Goal: Task Accomplishment & Management: Manage account settings

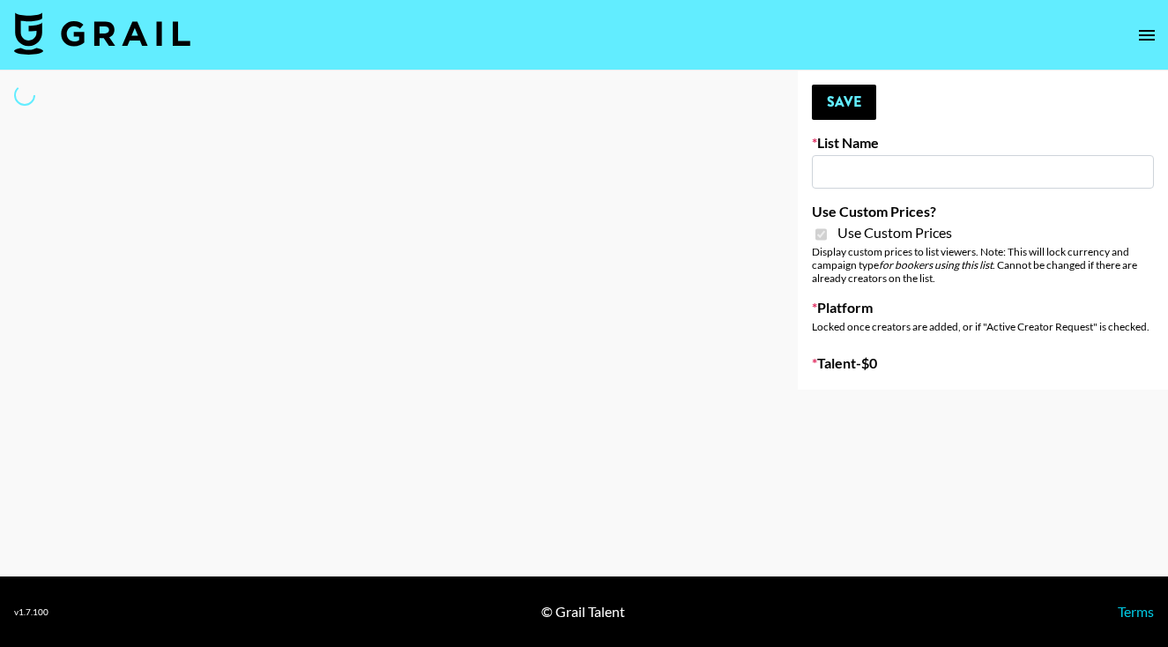
type input "Nippies"
checkbox input "true"
select select "Brand"
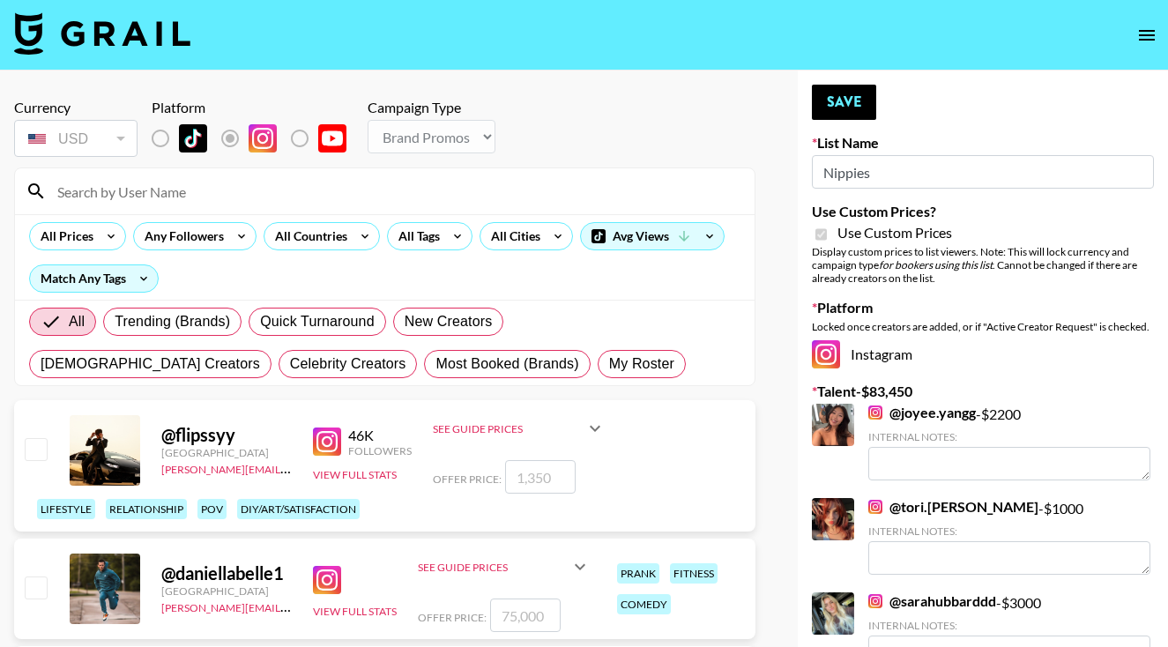
click at [361, 188] on input at bounding box center [395, 191] width 697 height 28
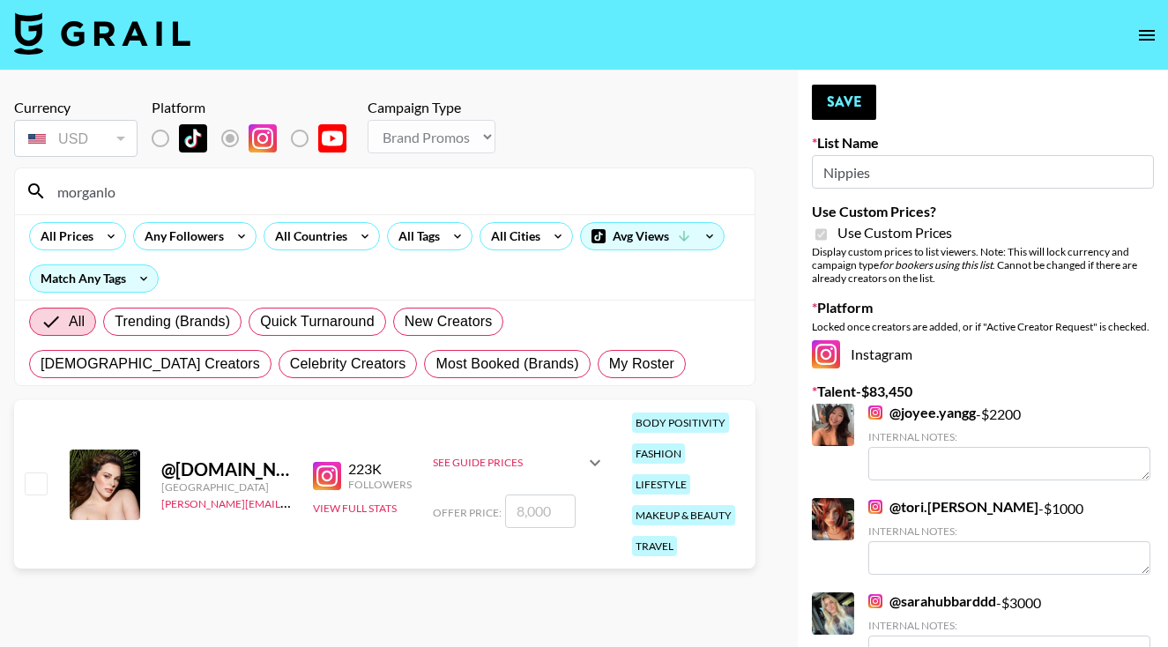
type input "morganlo"
click at [30, 484] on input "checkbox" at bounding box center [35, 482] width 21 height 21
checkbox input "true"
type input "8000"
click at [516, 519] on input "8000" at bounding box center [540, 510] width 71 height 33
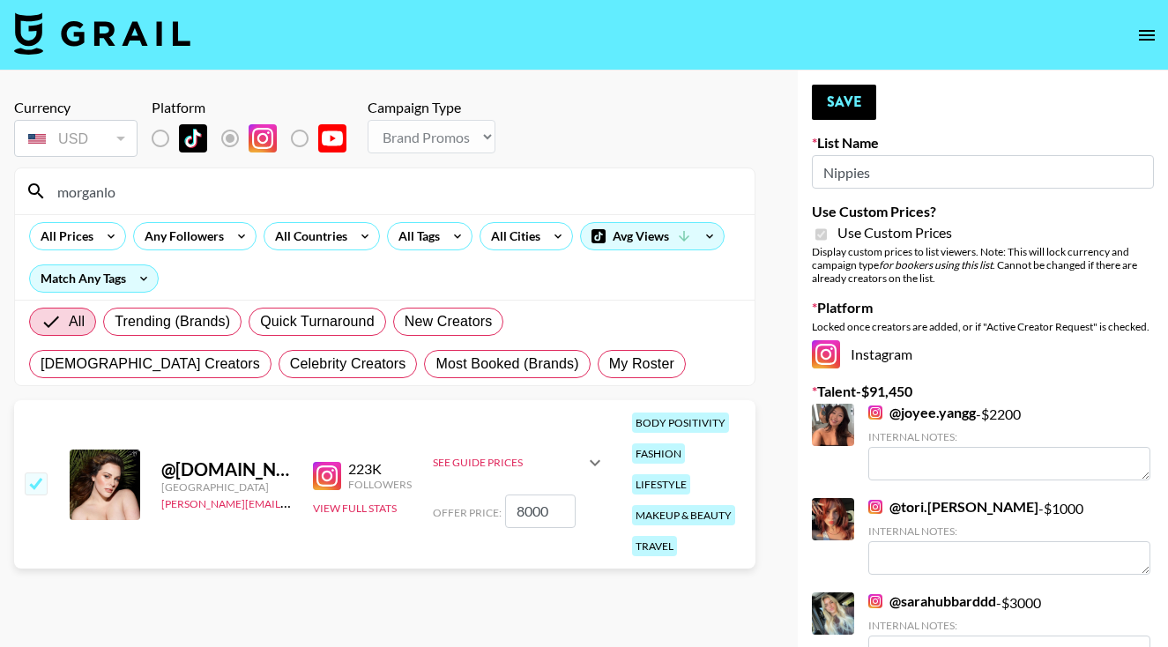
click at [516, 519] on input "8000" at bounding box center [540, 510] width 71 height 33
click at [516, 517] on input "8000" at bounding box center [540, 510] width 71 height 33
click at [522, 517] on input "8000" at bounding box center [540, 510] width 71 height 33
checkbox input "false"
checkbox input "true"
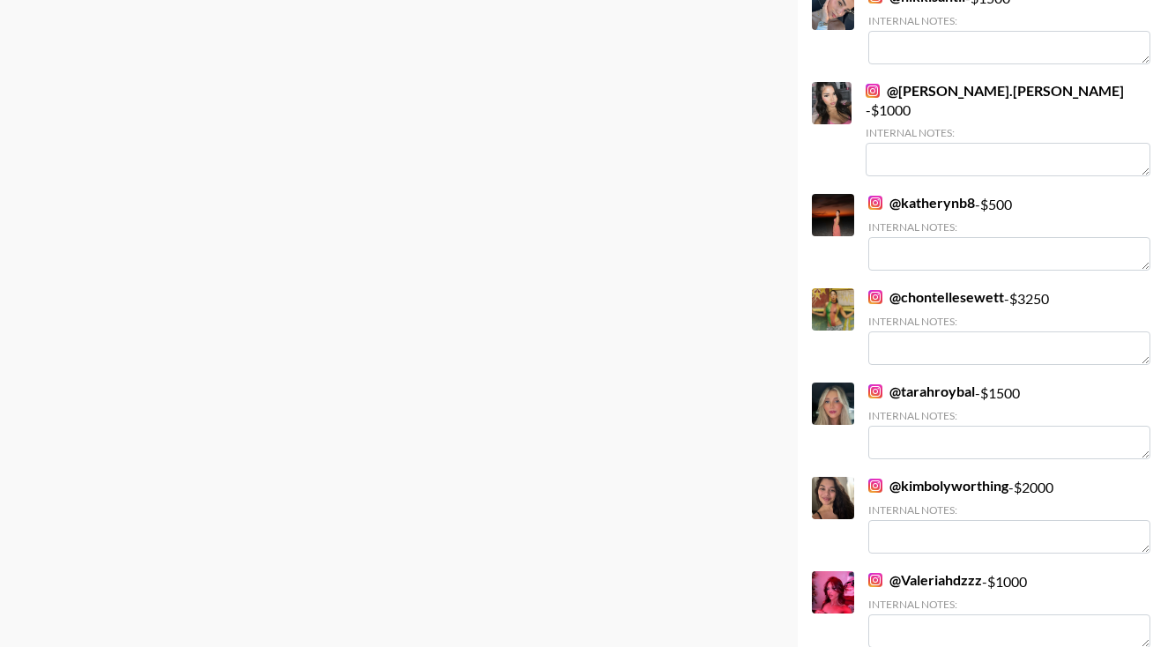
scroll to position [2925, 0]
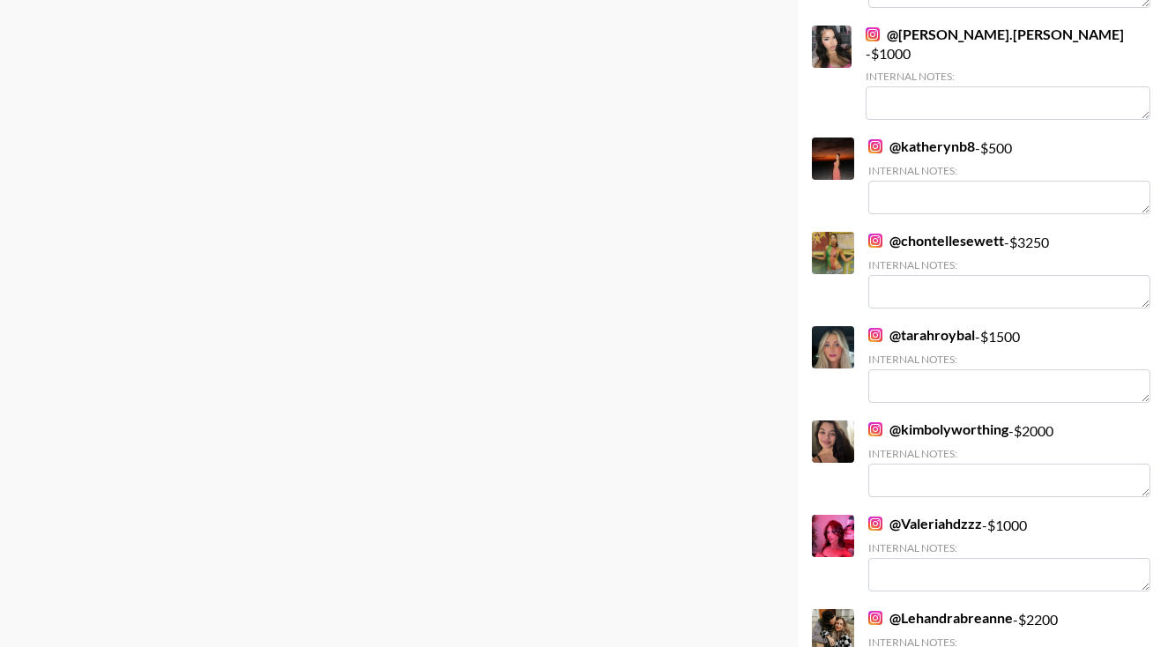
type input "3"
click at [931, 326] on link "@ tarahroybal" at bounding box center [921, 335] width 107 height 18
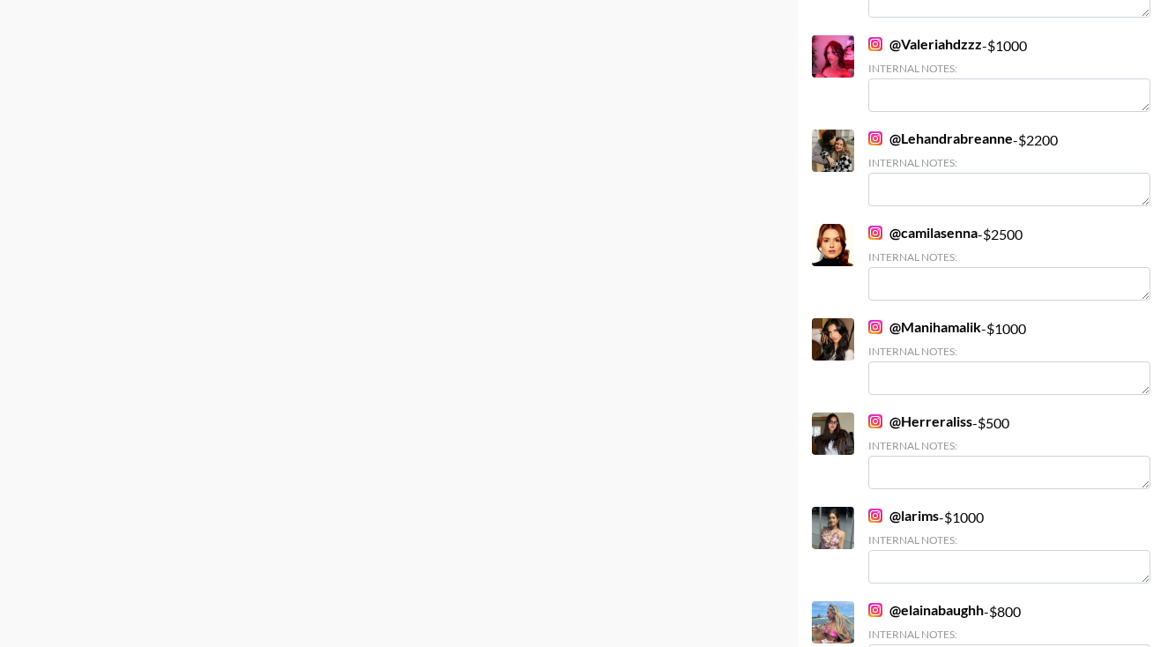
scroll to position [3402, 0]
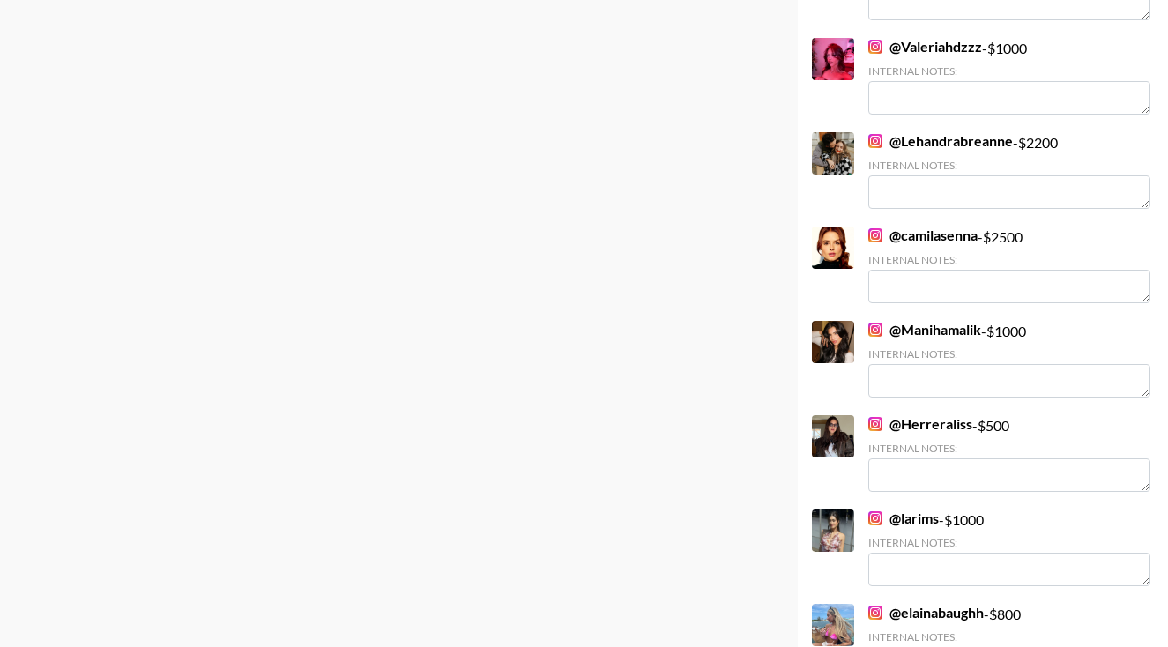
click at [922, 227] on link "@ camilasenna" at bounding box center [922, 236] width 109 height 18
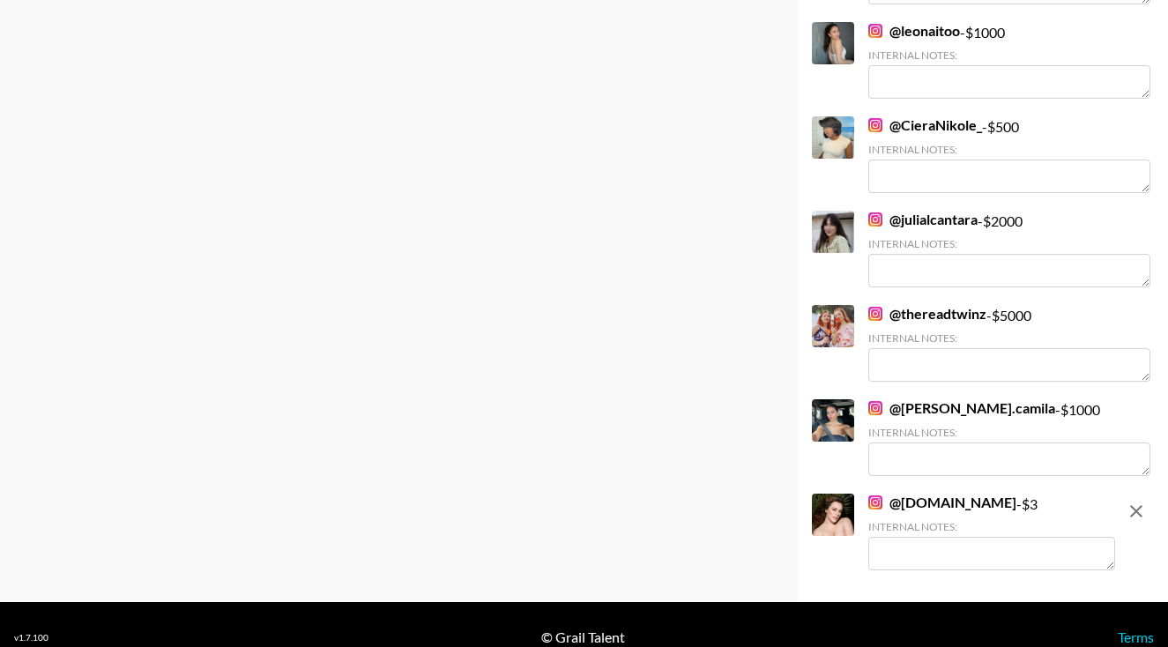
scroll to position [4266, 0]
click at [900, 399] on link "@ paola.camila" at bounding box center [961, 408] width 187 height 18
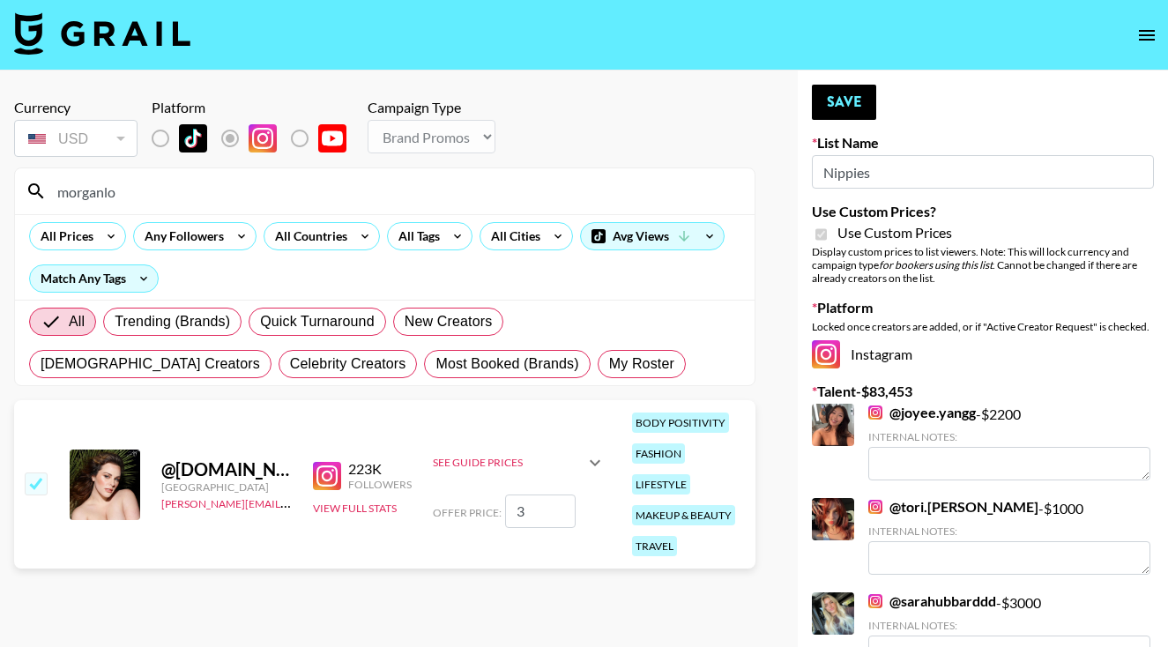
scroll to position [0, 0]
click at [904, 408] on link "@ joyee.yangg" at bounding box center [922, 413] width 108 height 18
click at [539, 513] on input "3" at bounding box center [540, 510] width 71 height 33
checkbox input "false"
checkbox input "true"
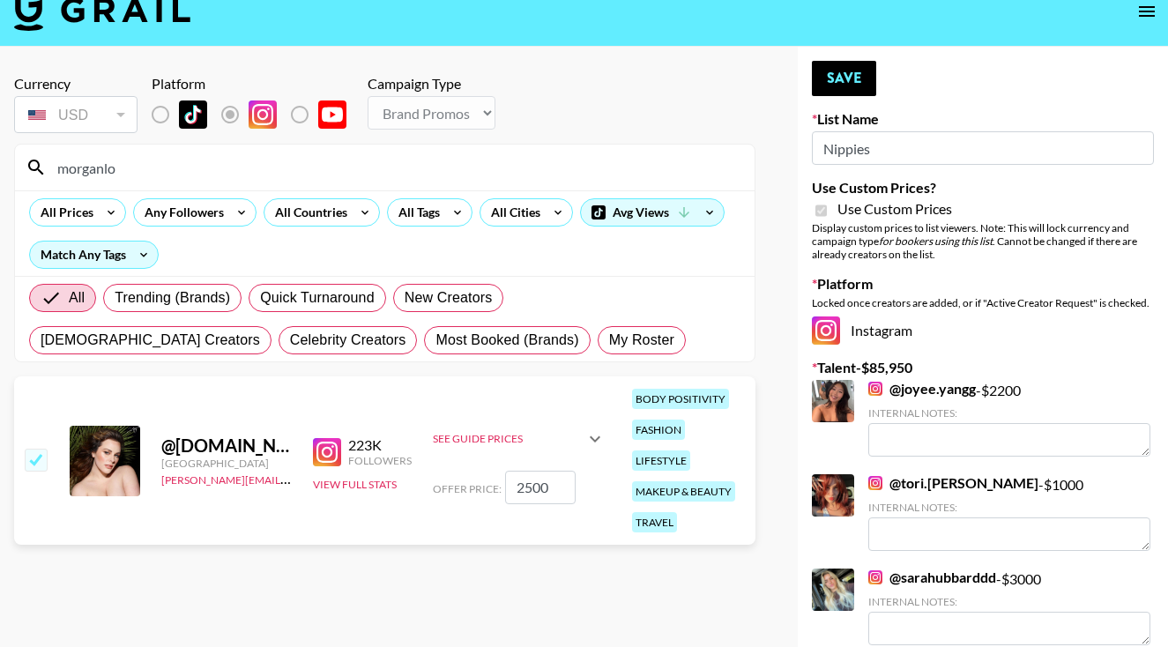
scroll to position [26, 0]
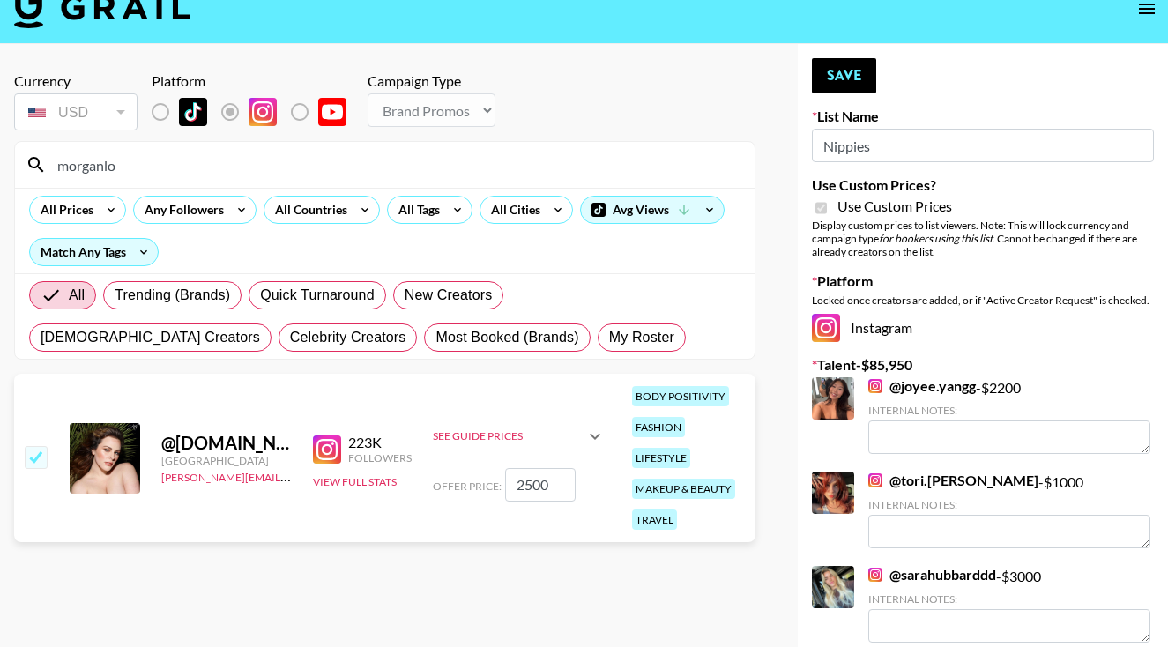
click at [910, 576] on link "@ sarahubbarddd" at bounding box center [932, 575] width 128 height 18
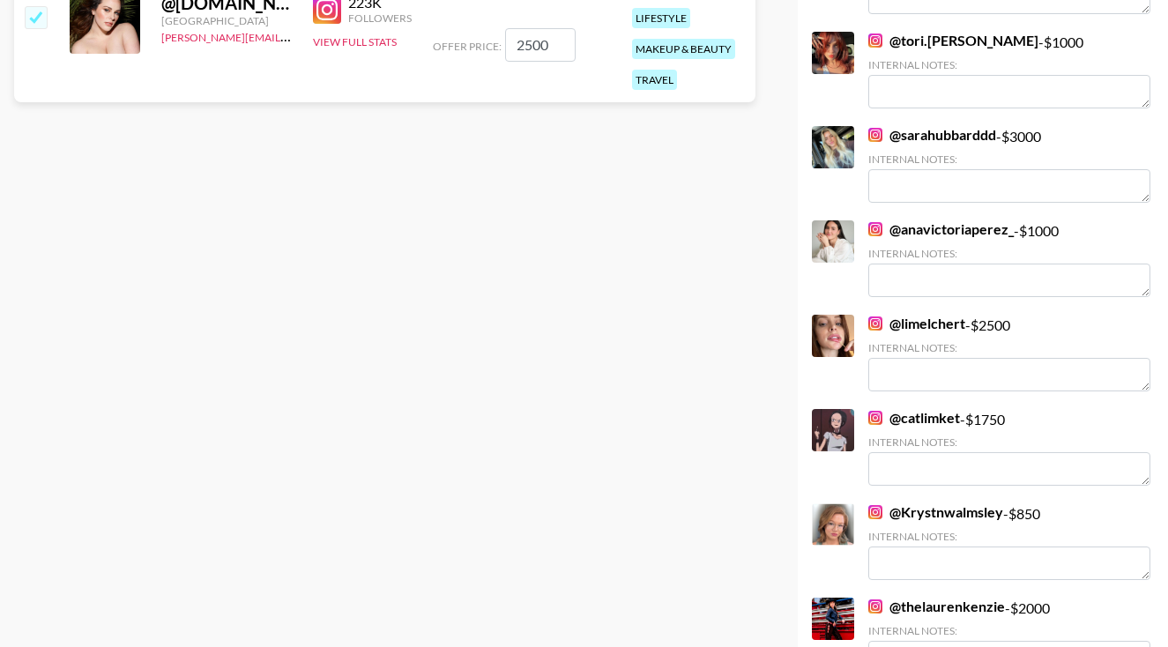
scroll to position [469, 0]
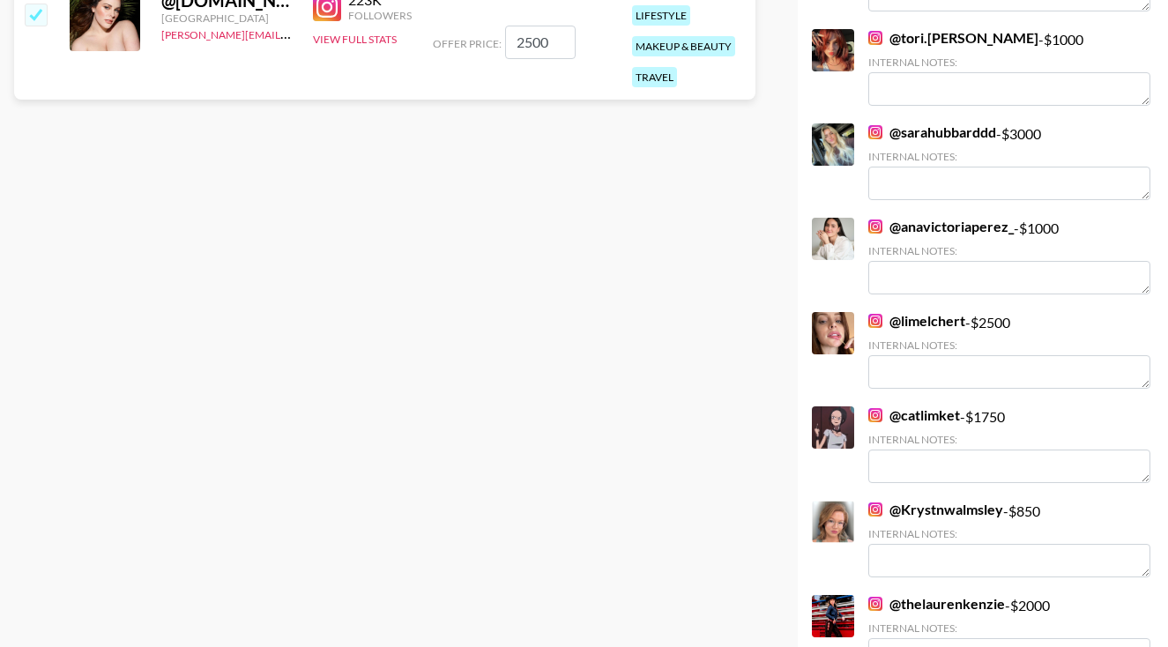
click at [914, 508] on link "@ Krystnwalmsley" at bounding box center [935, 510] width 135 height 18
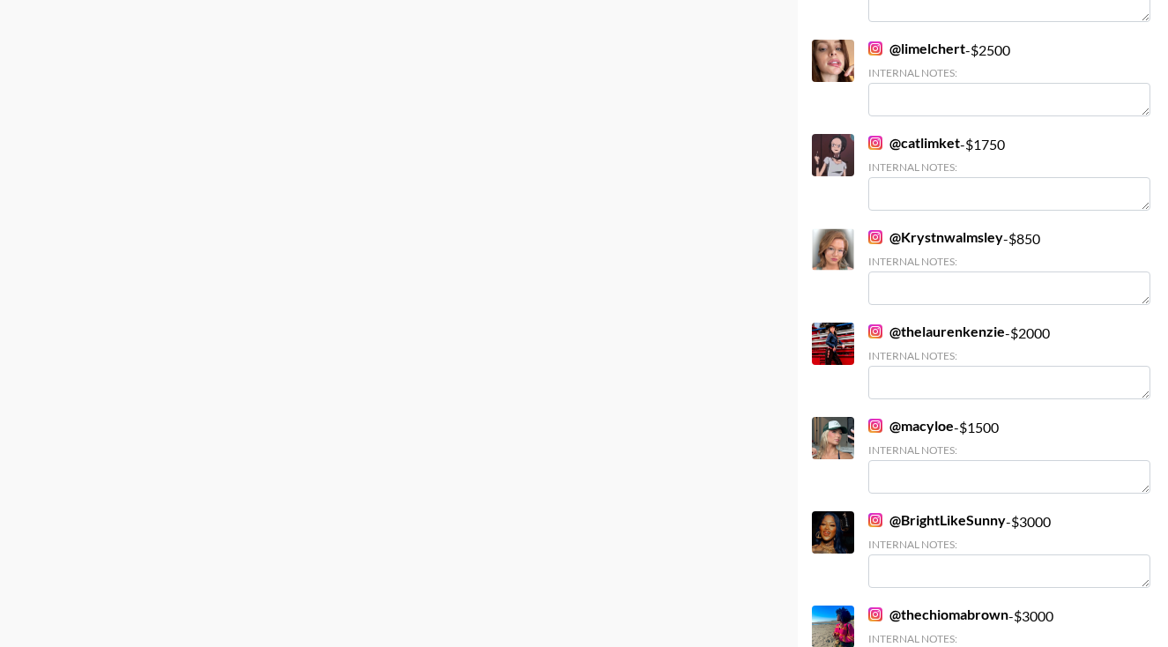
scroll to position [1090, 0]
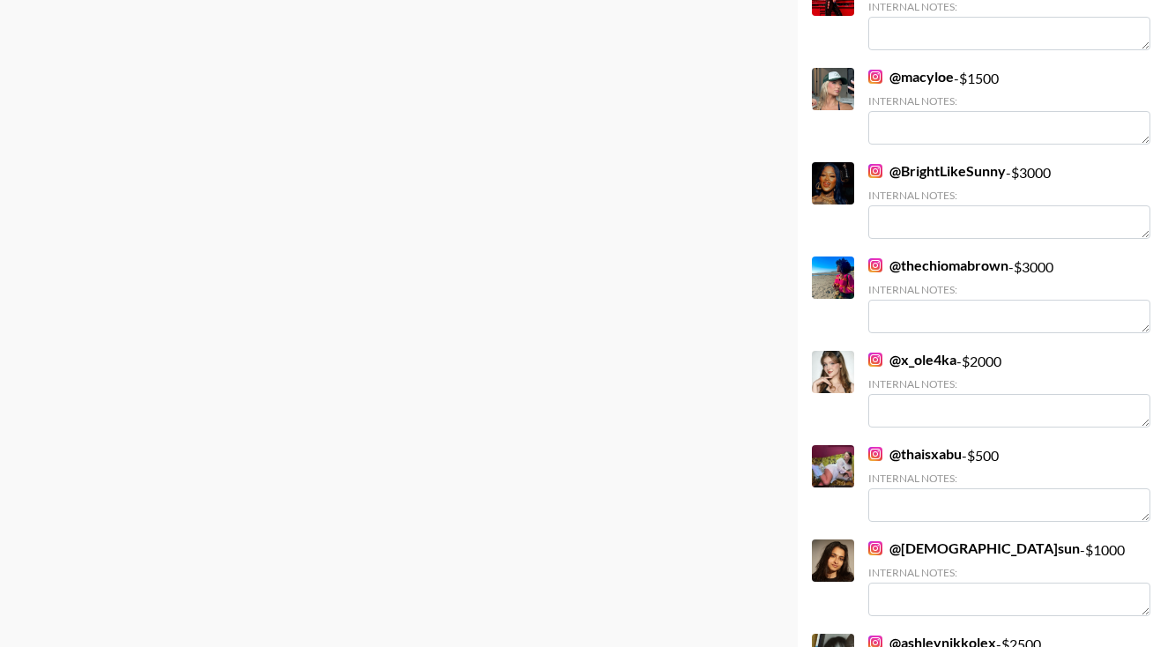
click at [931, 265] on link "@ thechiomabrown" at bounding box center [938, 266] width 140 height 18
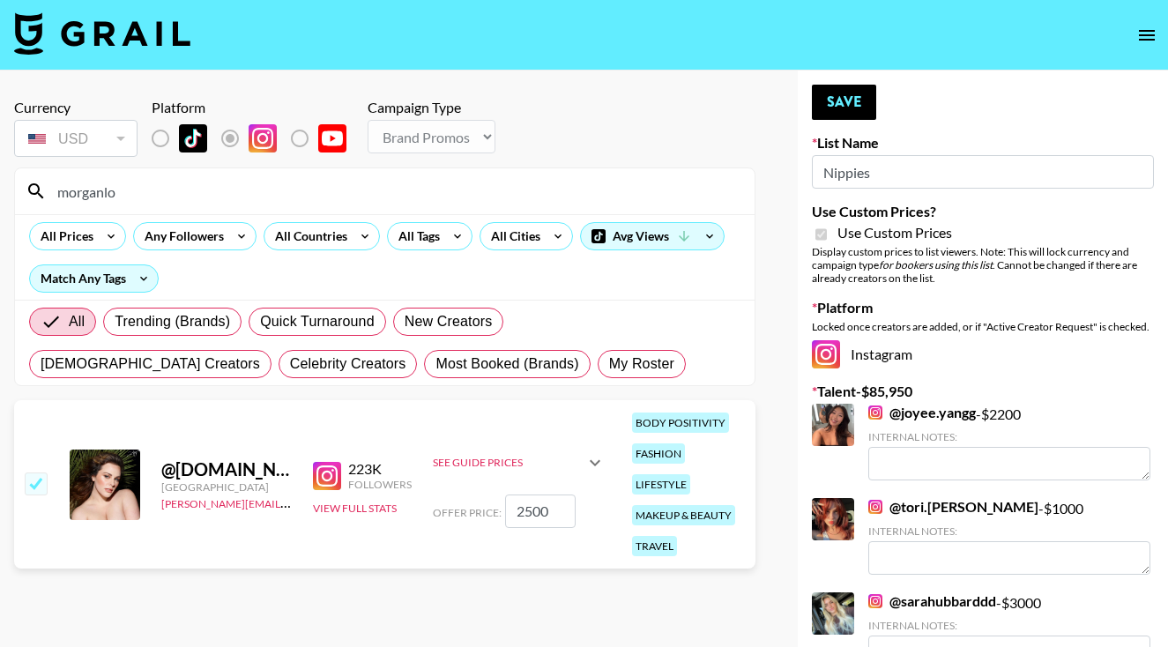
scroll to position [0, 0]
click at [521, 516] on input "2500" at bounding box center [540, 510] width 71 height 33
click at [524, 517] on input "2500" at bounding box center [540, 510] width 71 height 33
click at [530, 522] on input "2500" at bounding box center [540, 510] width 71 height 33
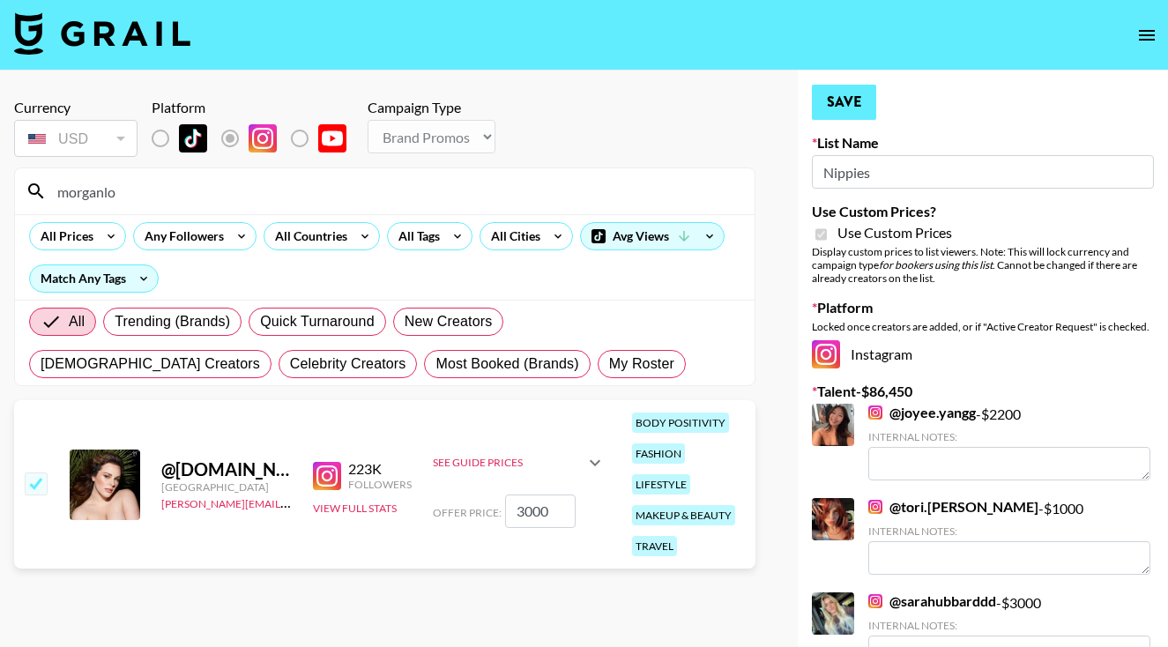
type input "3000"
click at [835, 109] on button "Save" at bounding box center [844, 102] width 64 height 35
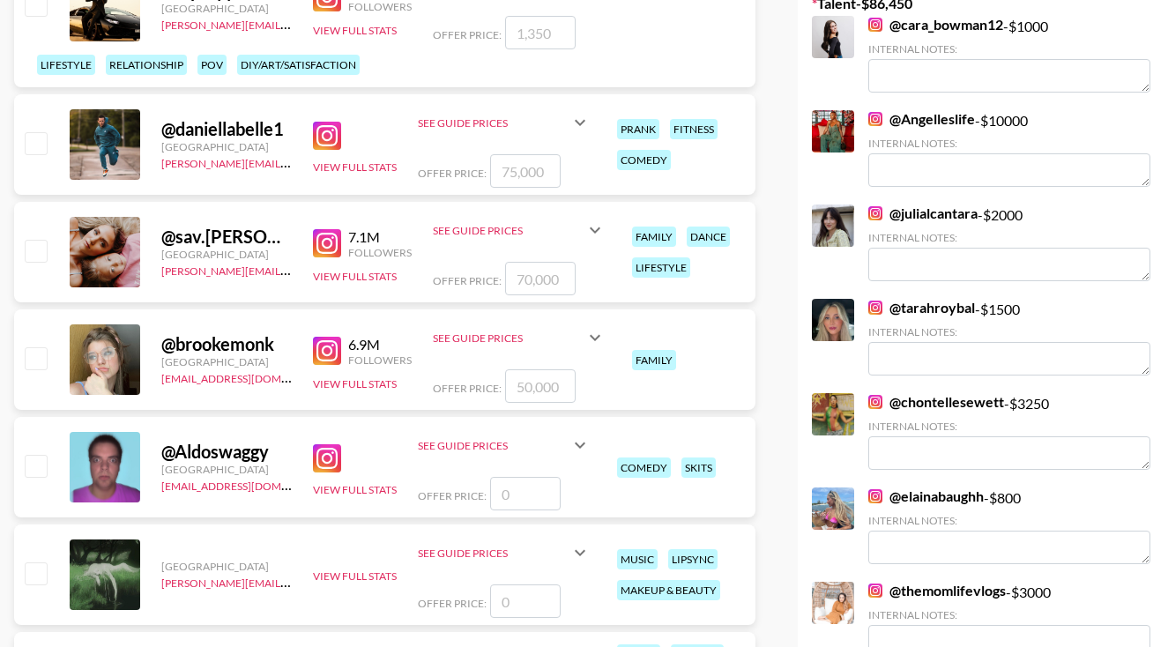
scroll to position [378, 0]
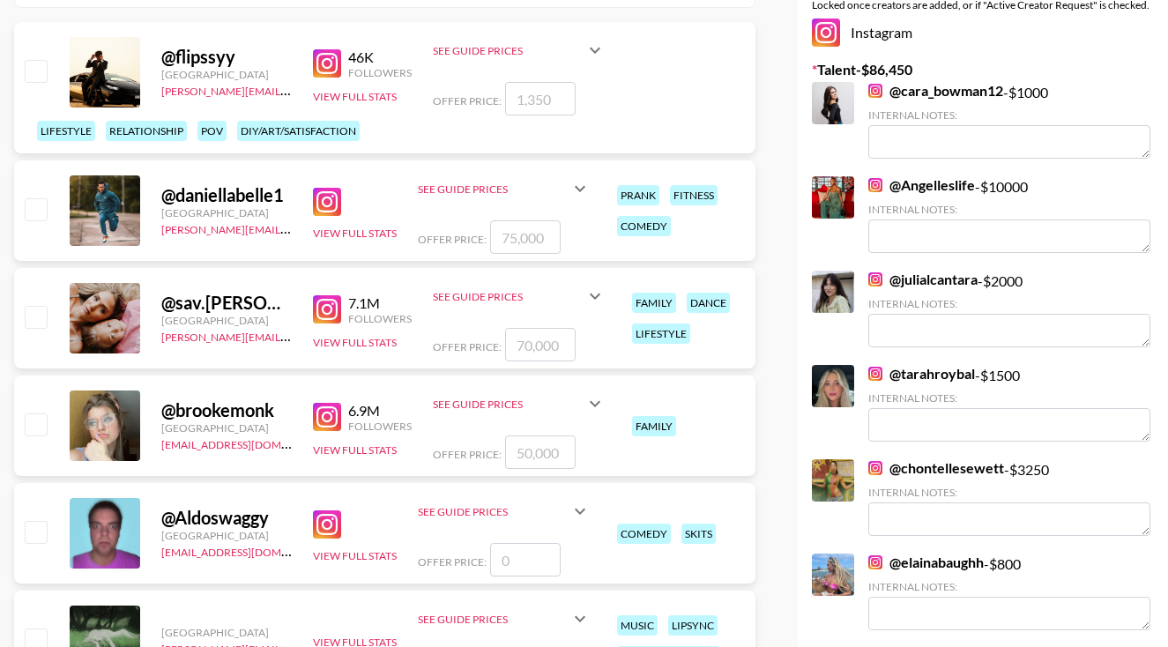
click at [938, 182] on link "@ Angelleslife" at bounding box center [921, 185] width 107 height 18
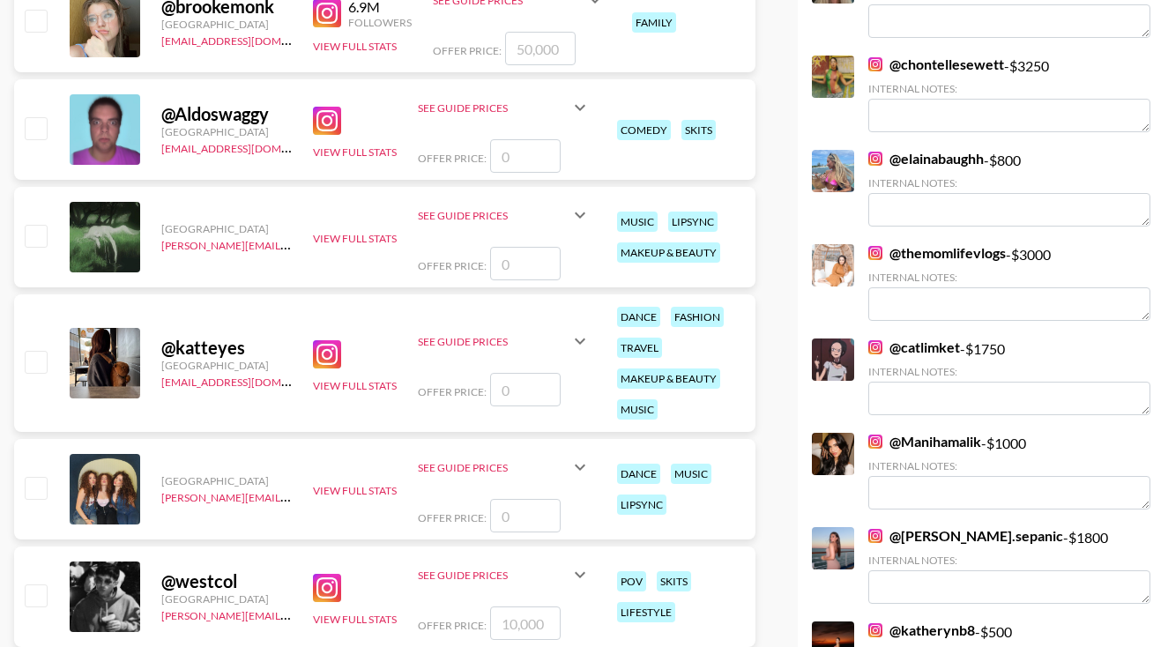
scroll to position [661, 0]
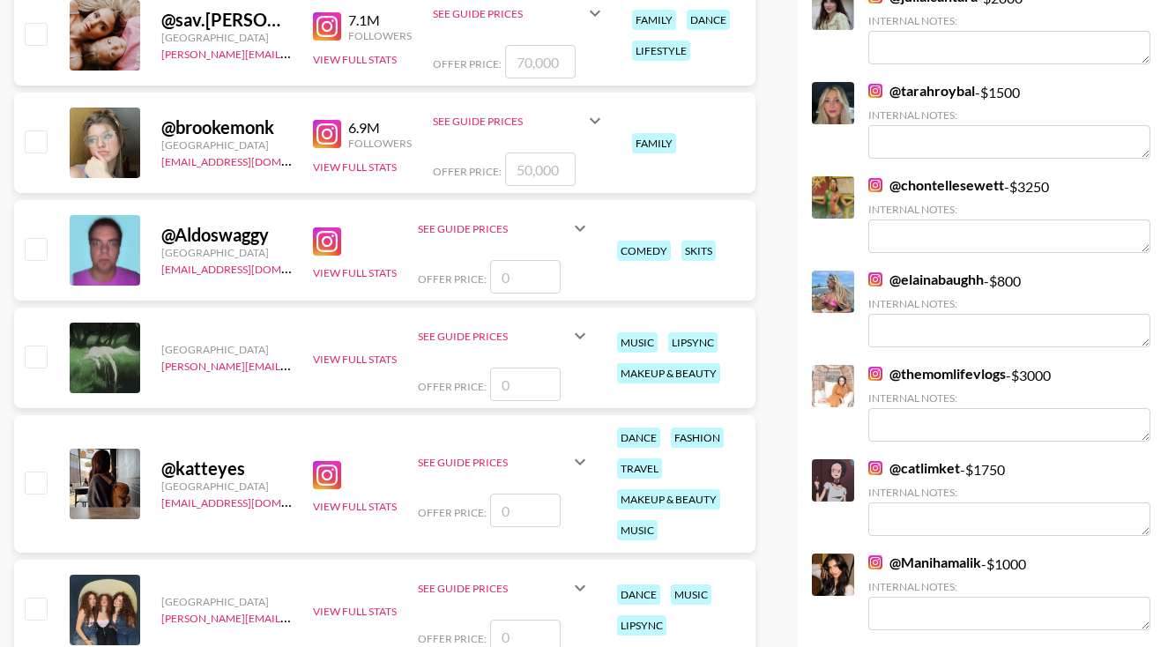
click at [927, 185] on link "@ chontellesewett" at bounding box center [936, 185] width 136 height 18
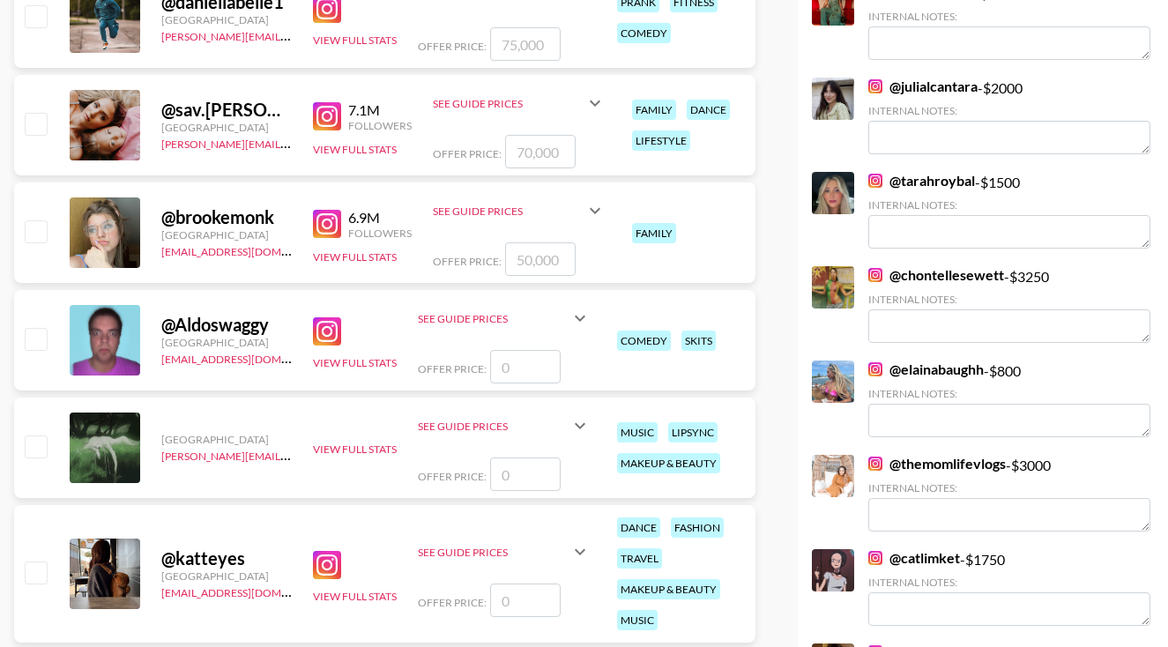
scroll to position [573, 0]
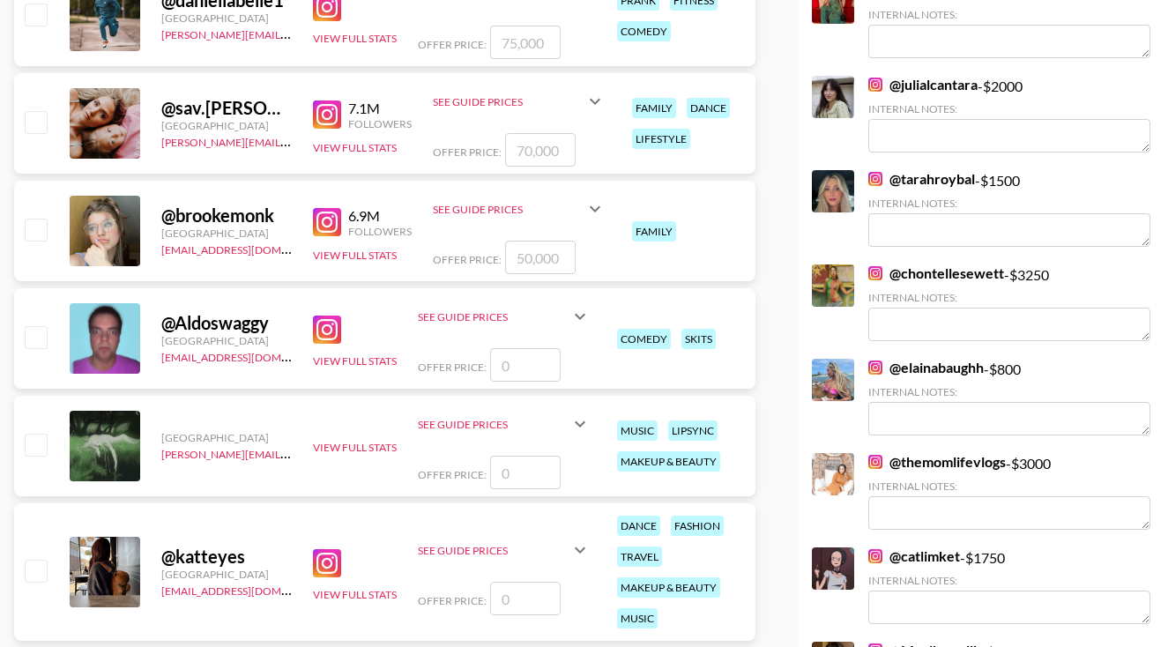
click at [907, 374] on link "@ elainabaughh" at bounding box center [925, 368] width 115 height 18
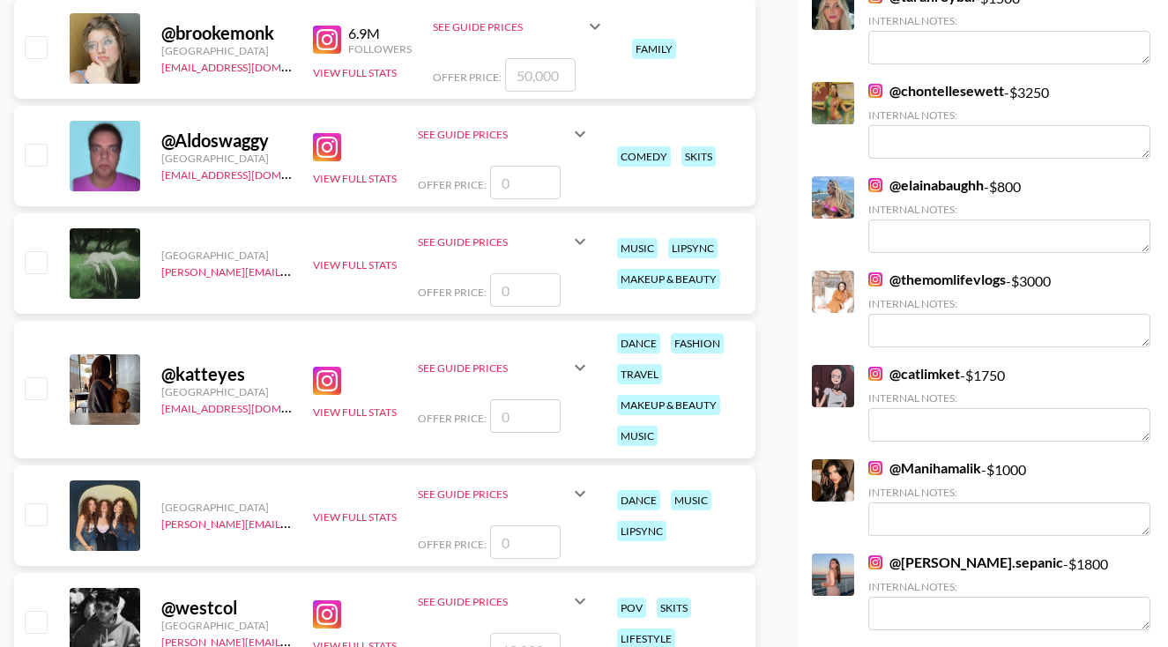
scroll to position [756, 0]
click at [898, 279] on link "@ themomlifevlogs" at bounding box center [937, 279] width 138 height 18
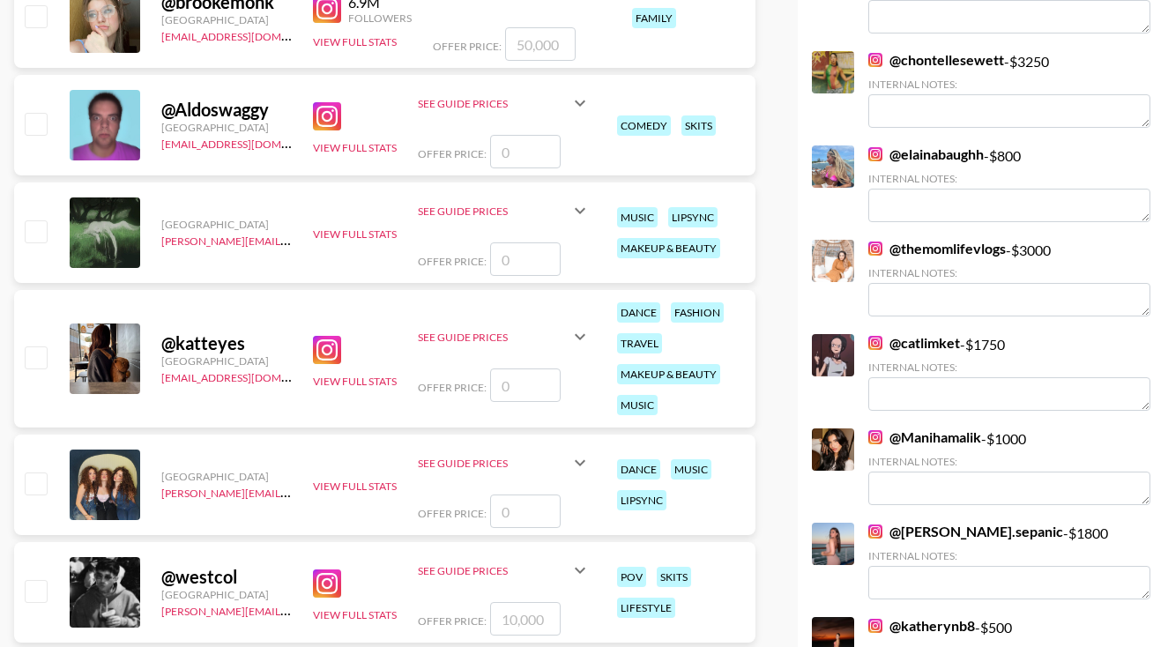
scroll to position [1536, 0]
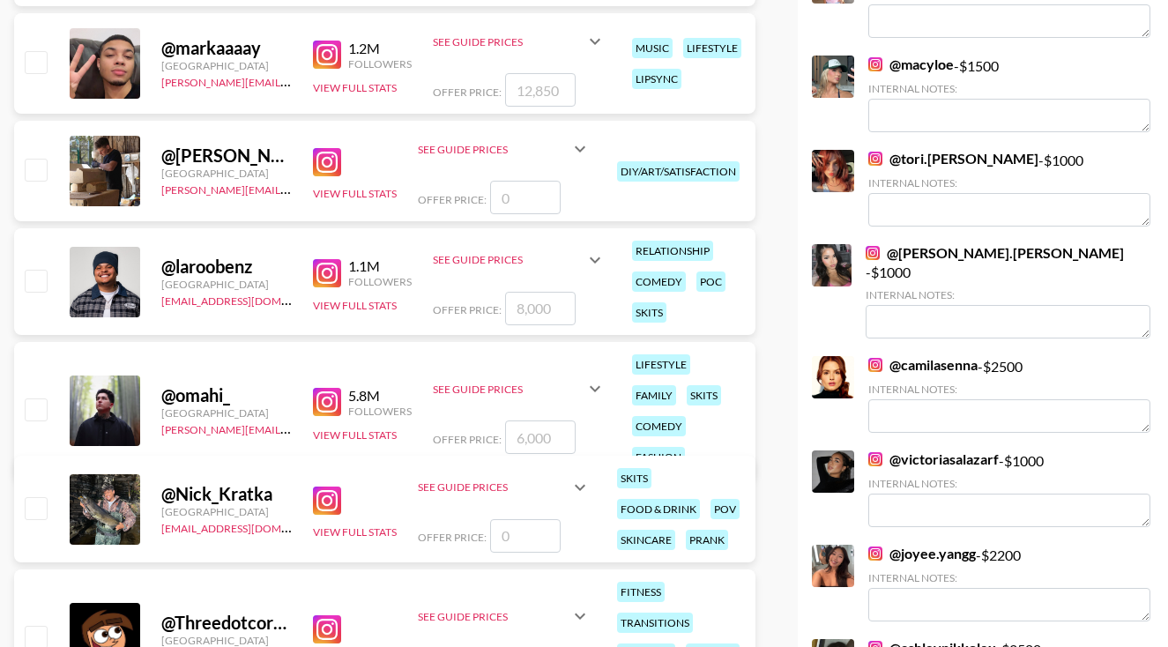
click at [905, 450] on link "@ victoriasalazarf" at bounding box center [933, 459] width 130 height 18
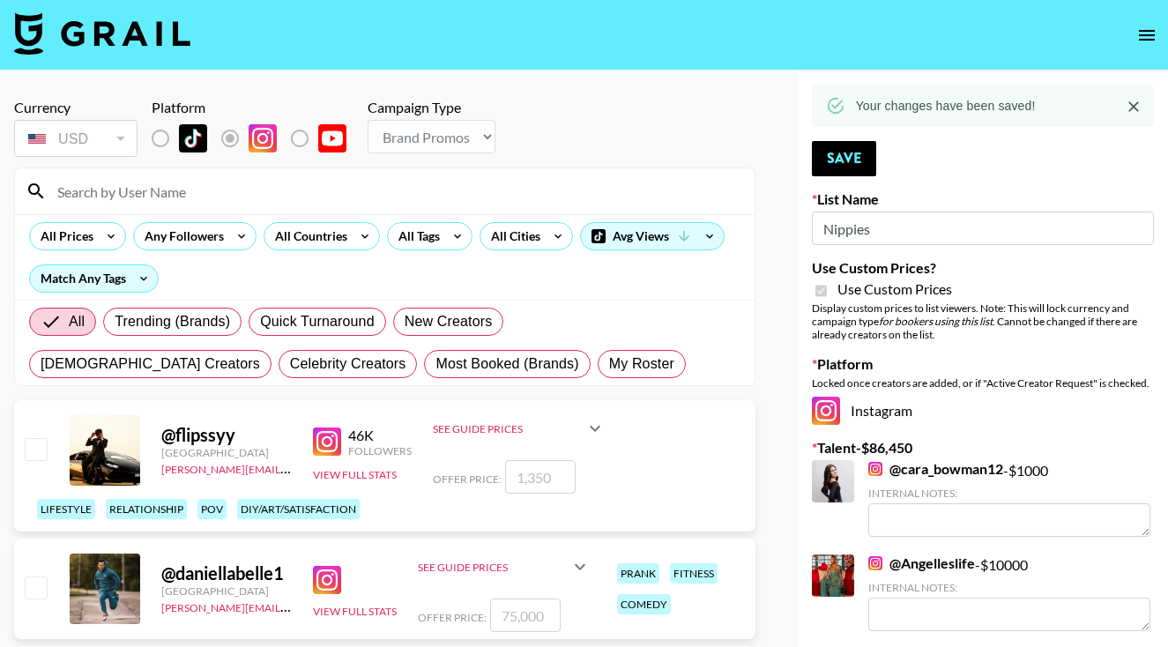
scroll to position [0, 0]
click at [482, 199] on input at bounding box center [395, 191] width 697 height 28
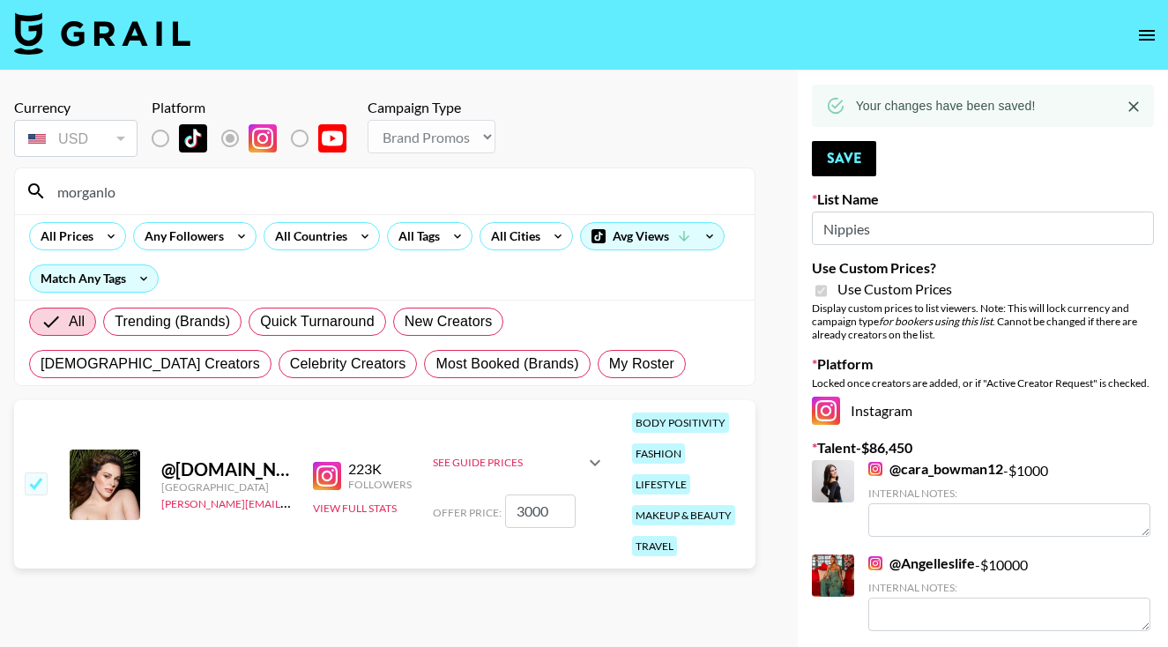
type input "morganlo"
click at [524, 517] on input "3000" at bounding box center [540, 510] width 71 height 33
click at [525, 517] on input "3000" at bounding box center [540, 510] width 71 height 33
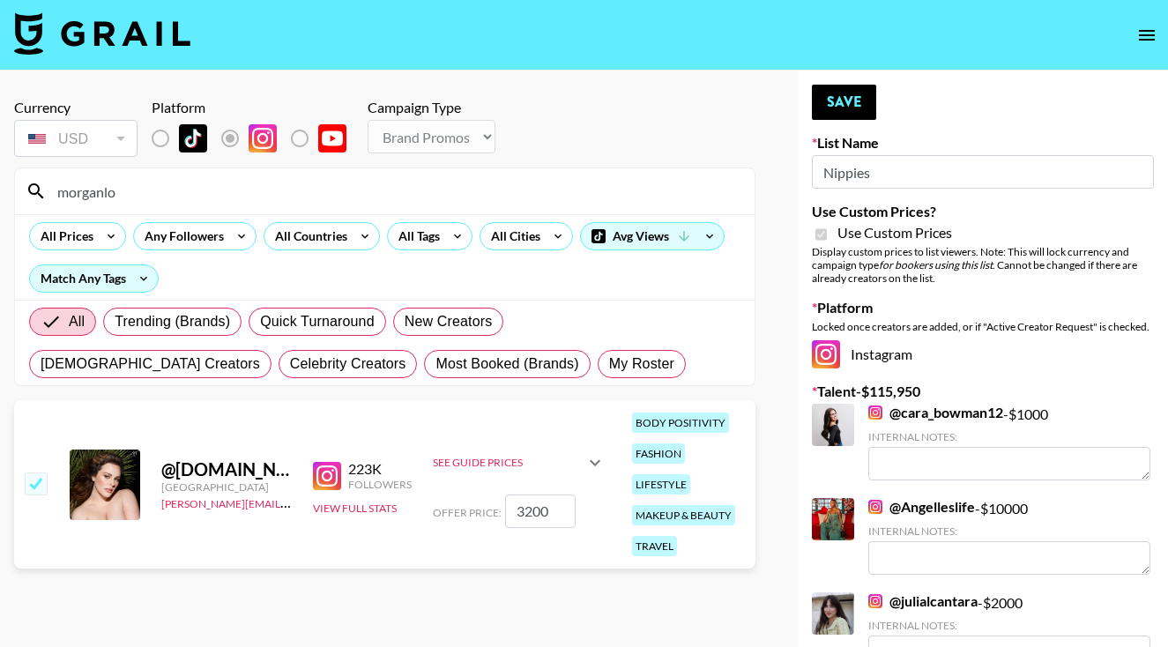
type input "300"
checkbox input "false"
checkbox input "true"
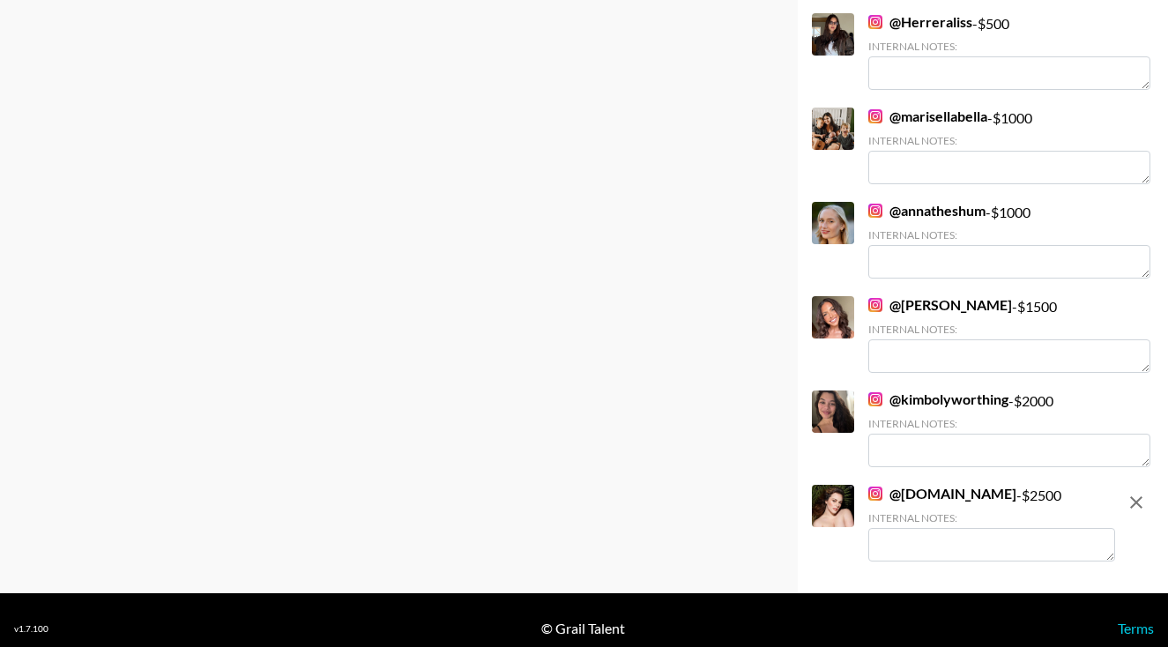
scroll to position [4274, 0]
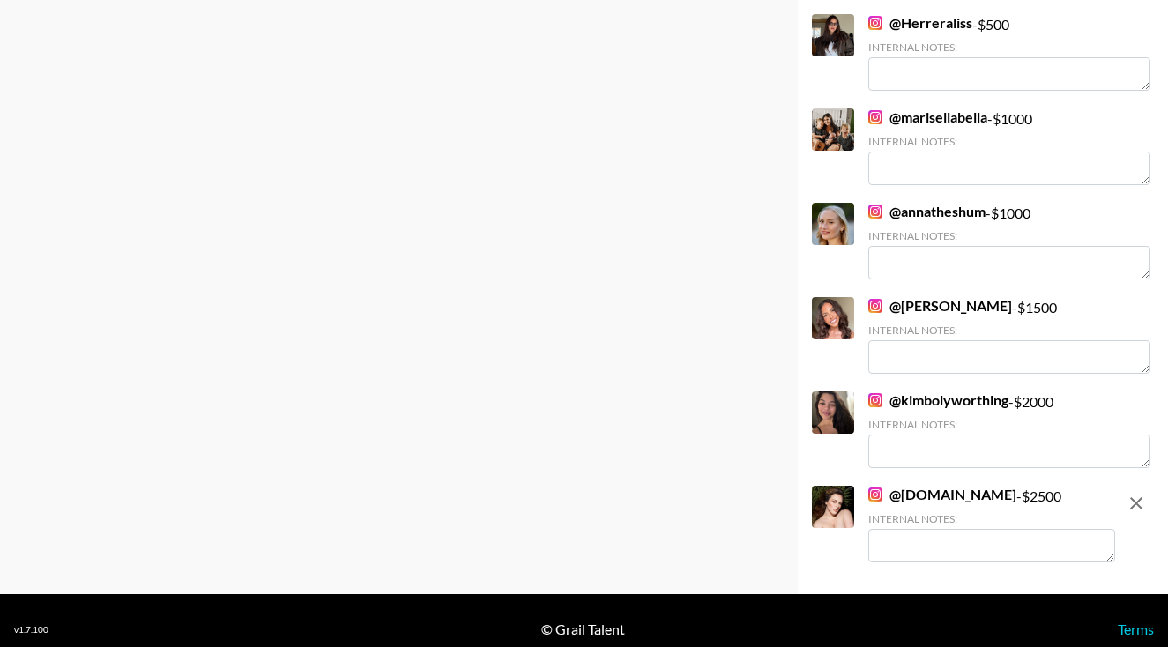
type input "2500"
click at [906, 529] on textarea at bounding box center [991, 545] width 247 height 33
click at [900, 529] on textarea "IG: Reel" at bounding box center [991, 545] width 247 height 33
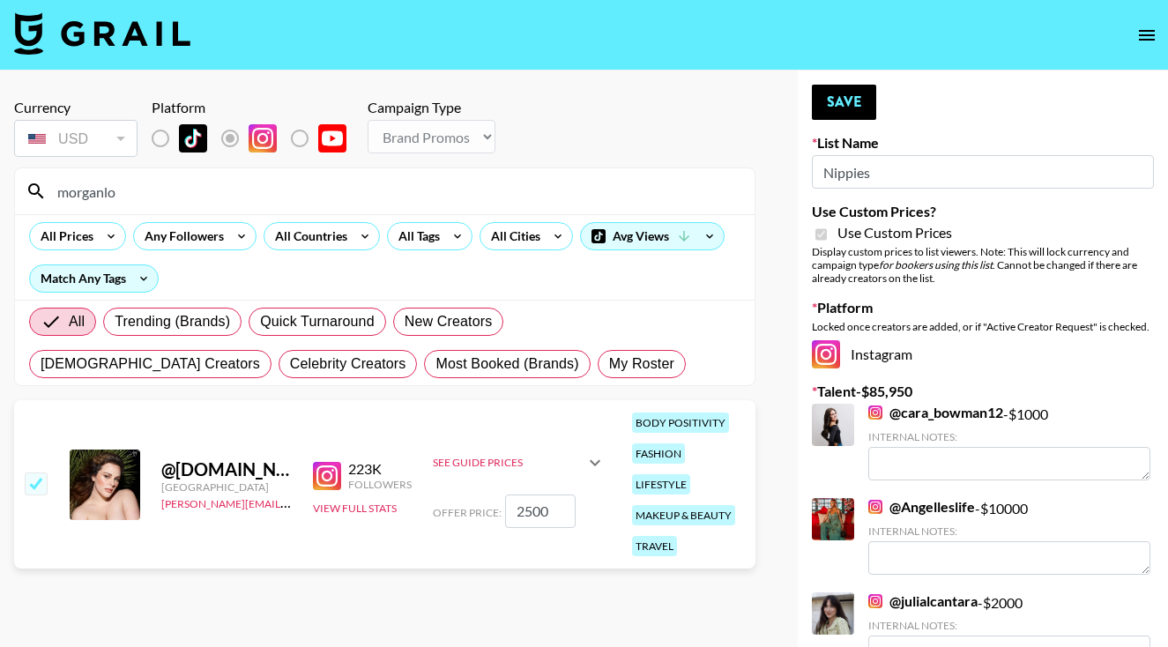
scroll to position [0, 0]
type textarea "IG Reel"
click at [859, 106] on button "Save" at bounding box center [844, 102] width 64 height 35
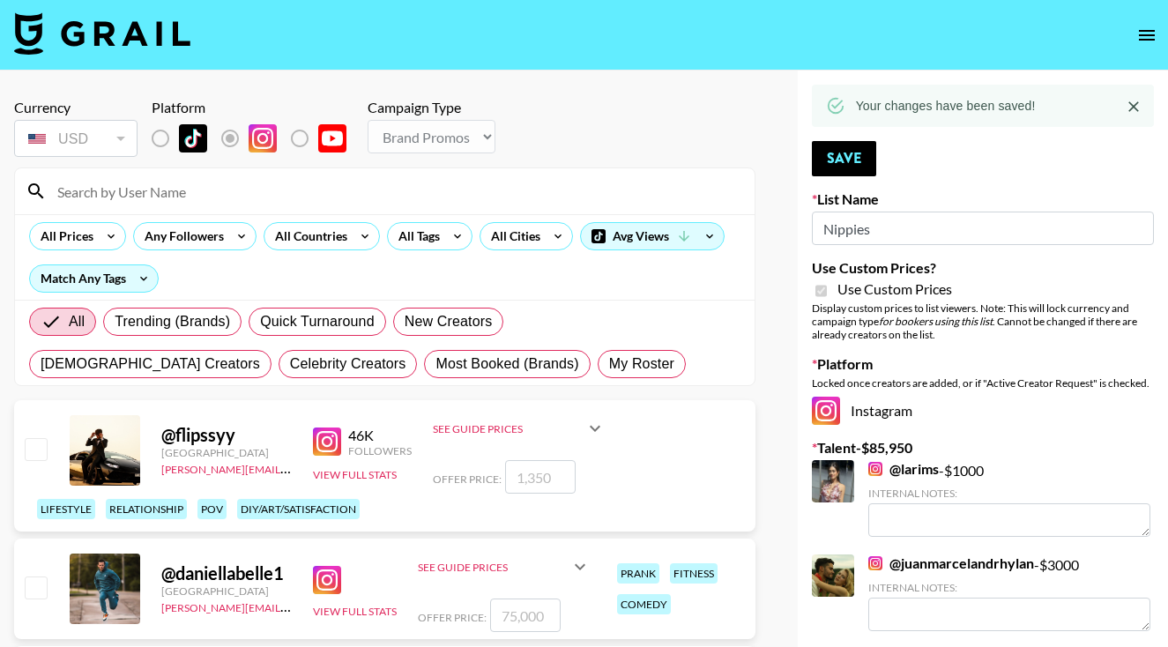
click at [116, 201] on input at bounding box center [395, 191] width 697 height 28
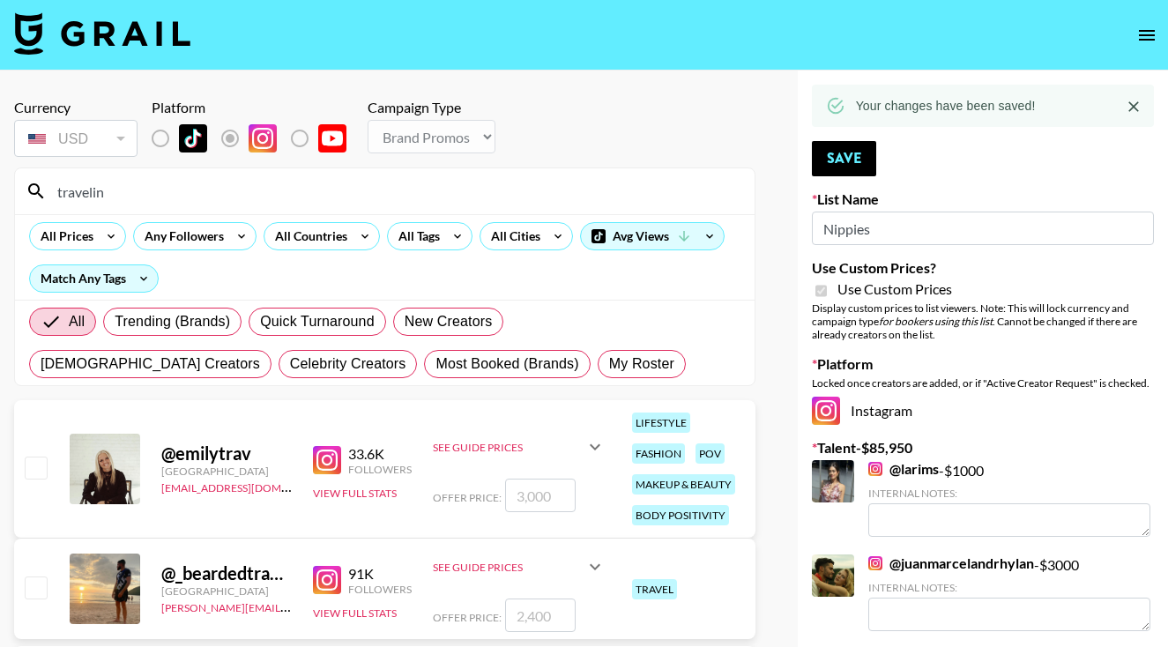
type input "traveling"
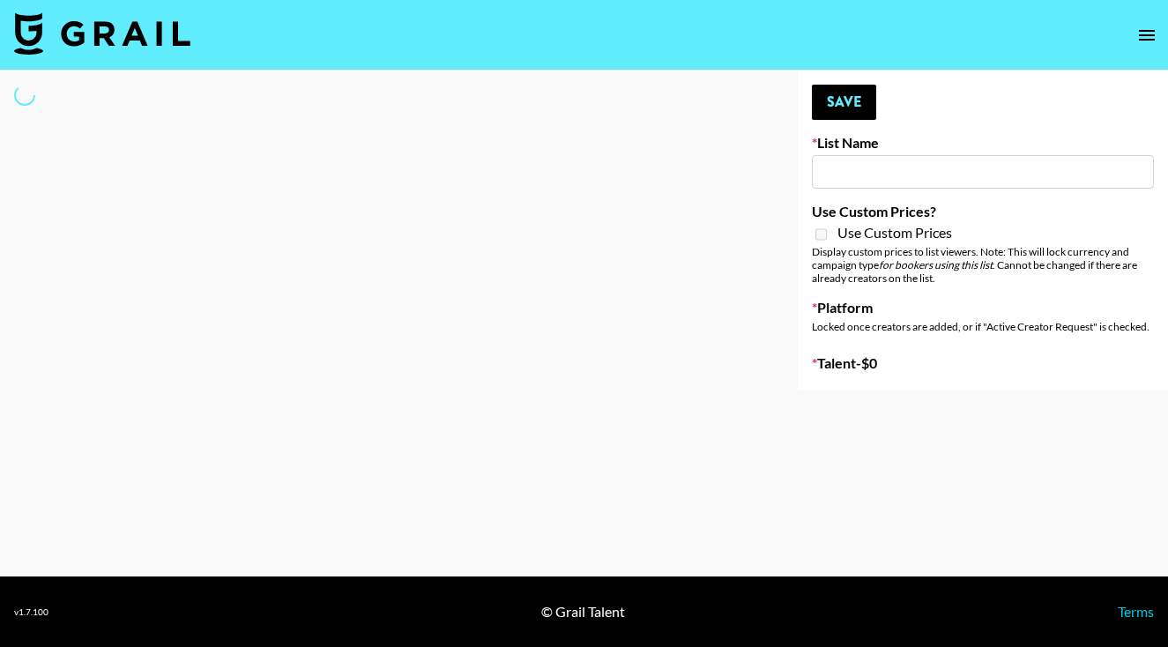
type input "[PERSON_NAME] Promo"
select select "Song"
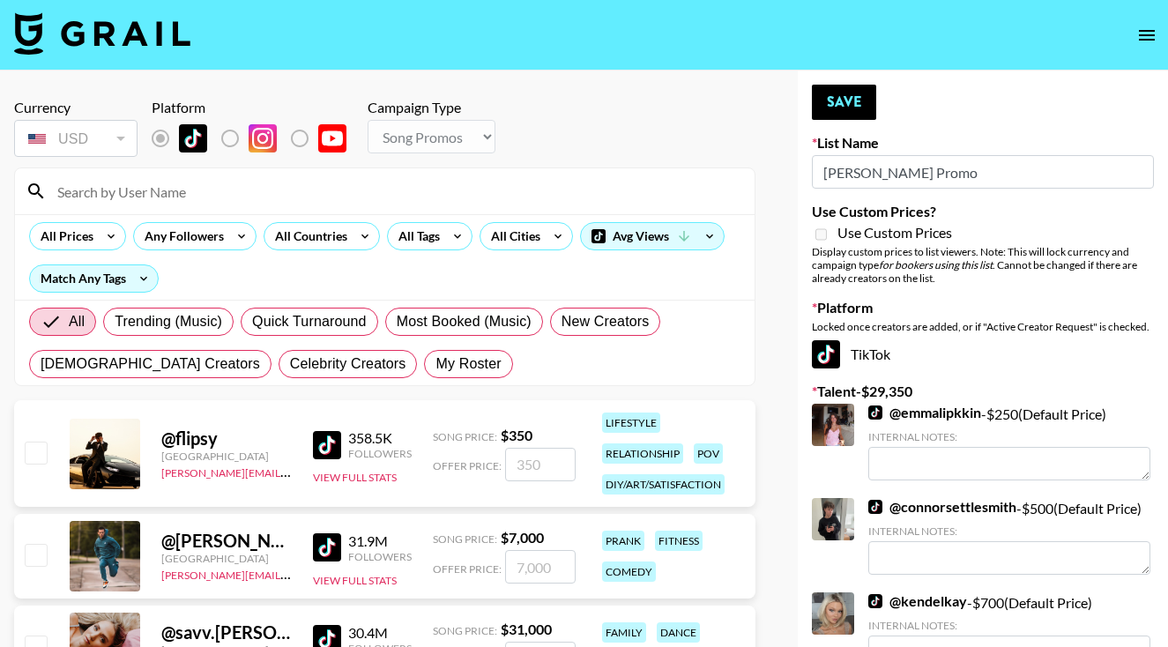
click at [397, 199] on input at bounding box center [395, 191] width 697 height 28
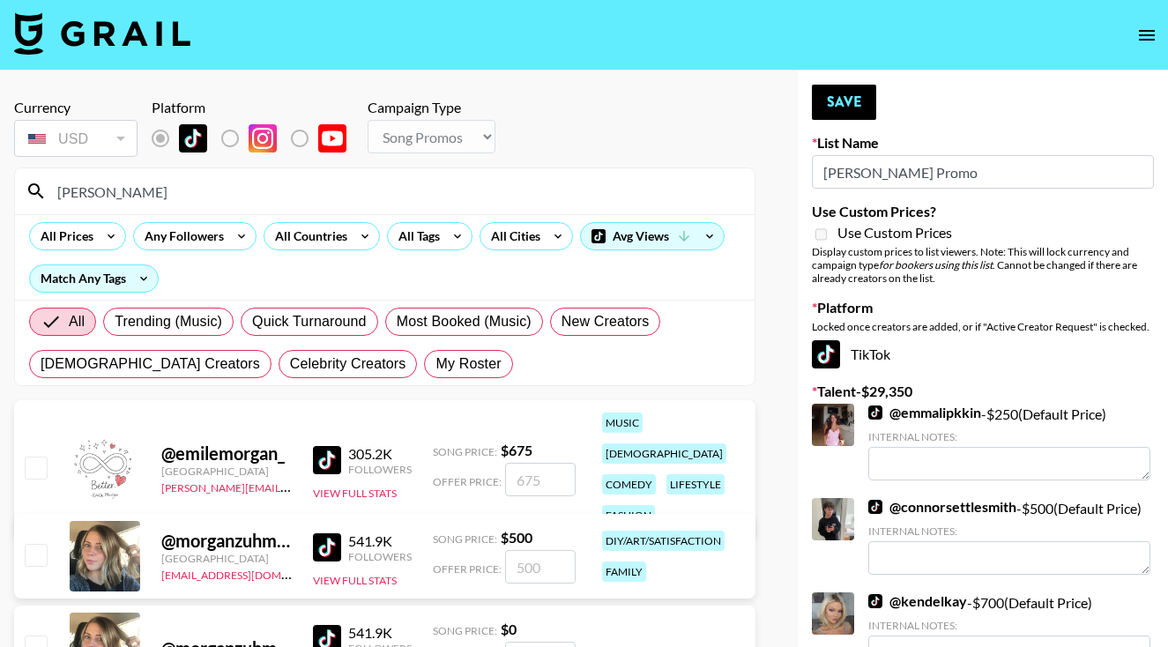
click at [524, 482] on div "@ emilemorgan_ United Kingdom tancredi@grail-talent.com 305.2K Followers View F…" at bounding box center [384, 469] width 741 height 138
click at [584, 197] on input "Morgan" at bounding box center [395, 191] width 697 height 28
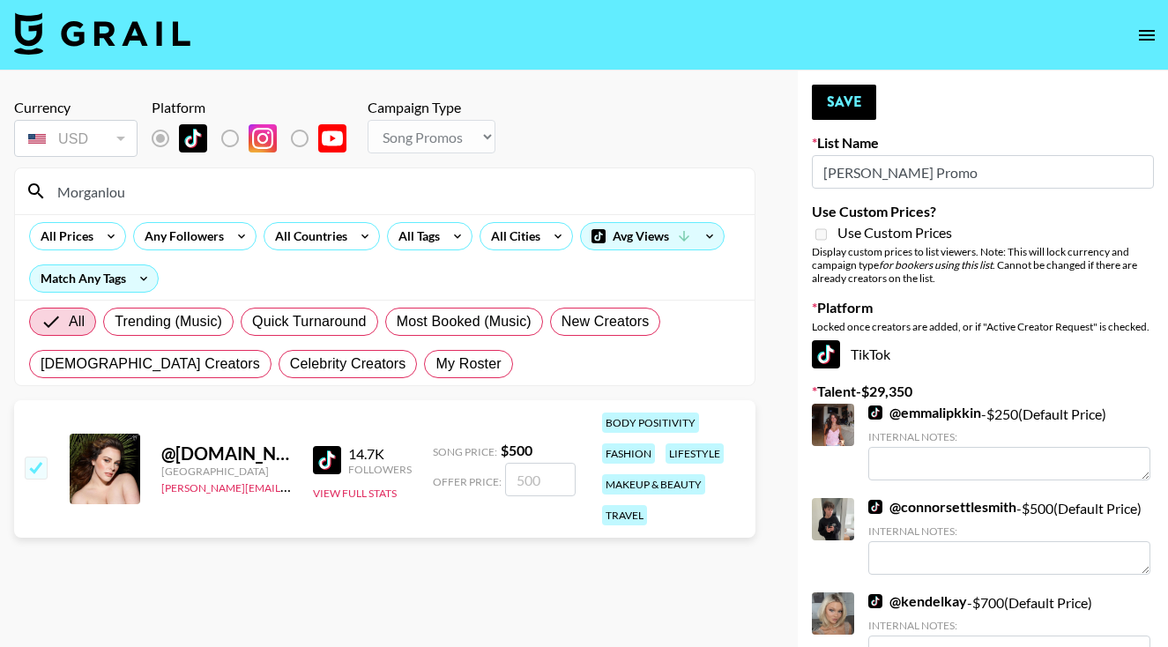
type input "Morganlou"
click at [517, 485] on input "number" at bounding box center [540, 479] width 71 height 33
type input "350"
click at [848, 91] on button "Save" at bounding box center [844, 102] width 64 height 35
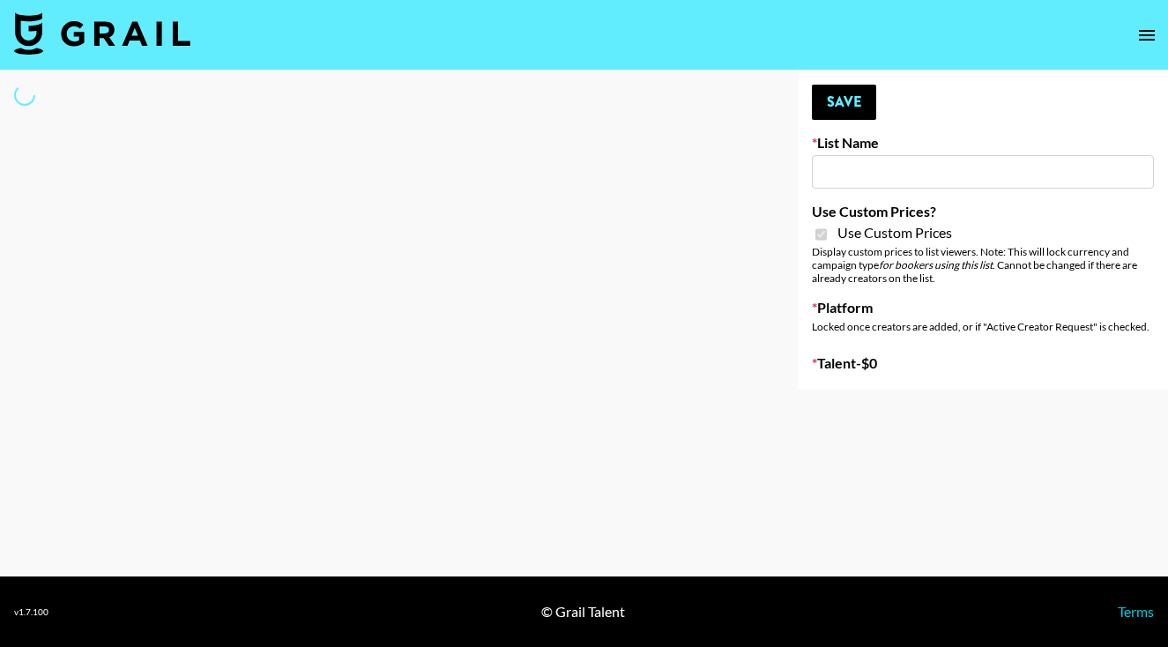
type input "Jinx Fall Campaign"
checkbox input "true"
select select "Brand"
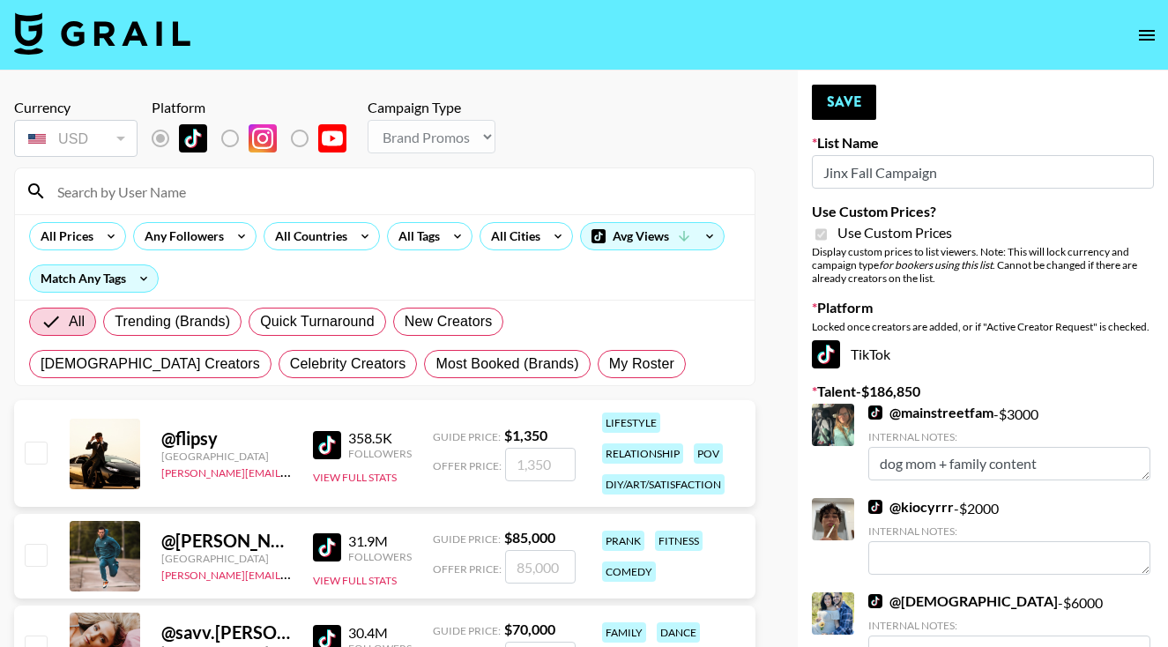
click at [386, 190] on input at bounding box center [395, 191] width 697 height 28
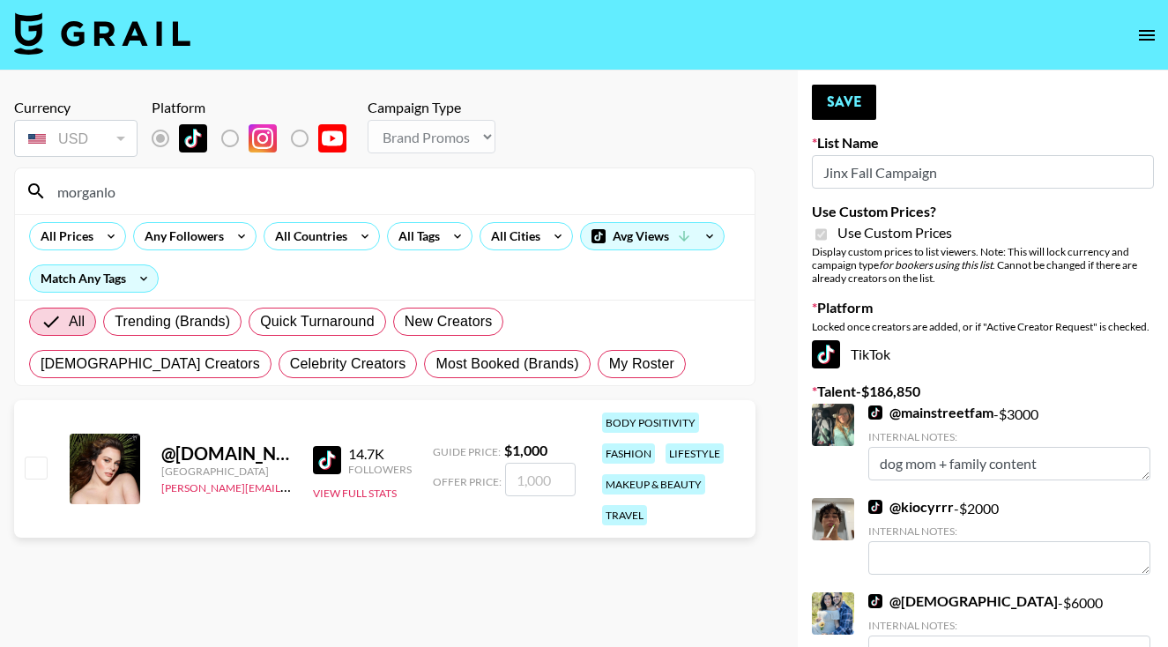
type input "morganlo"
click at [35, 472] on input "checkbox" at bounding box center [35, 467] width 21 height 21
checkbox input "true"
type input "1000"
click at [841, 99] on button "Save" at bounding box center [844, 102] width 64 height 35
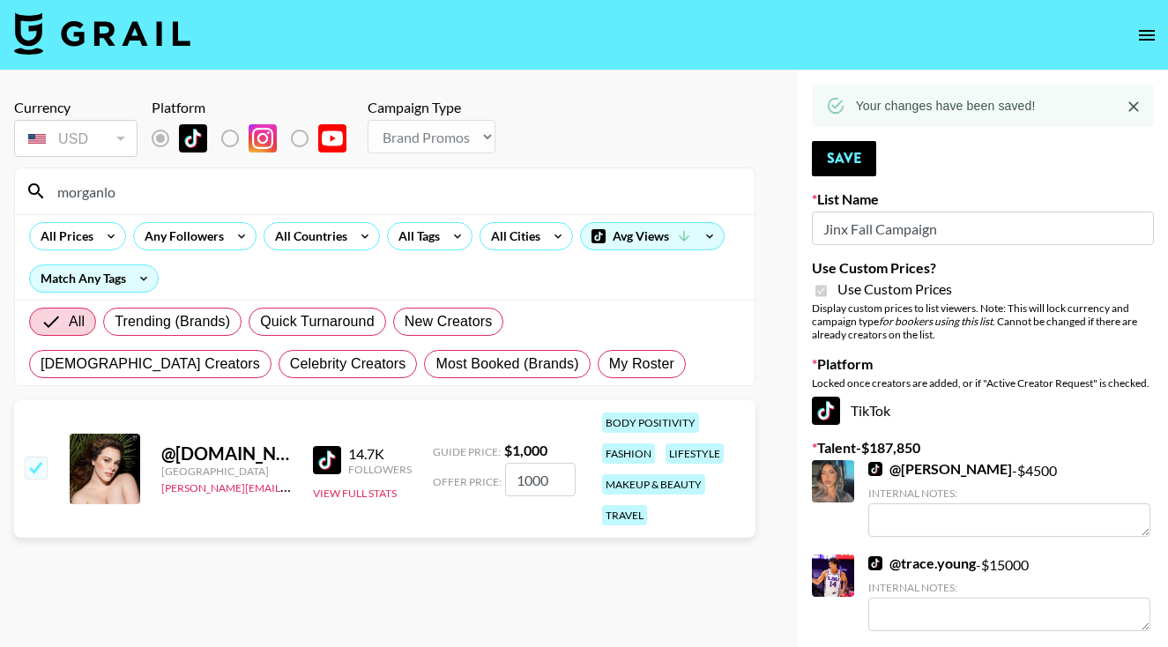
drag, startPoint x: 232, startPoint y: 190, endPoint x: 32, endPoint y: 178, distance: 200.5
click at [32, 178] on div "morganlo" at bounding box center [385, 191] width 740 height 46
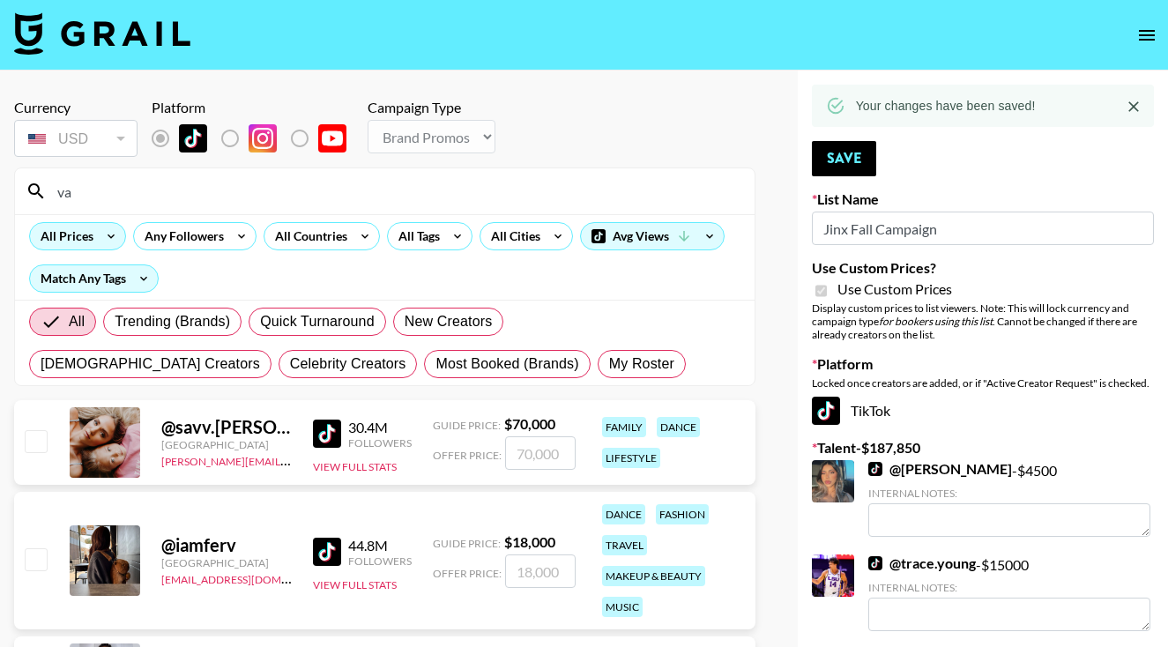
type input "v"
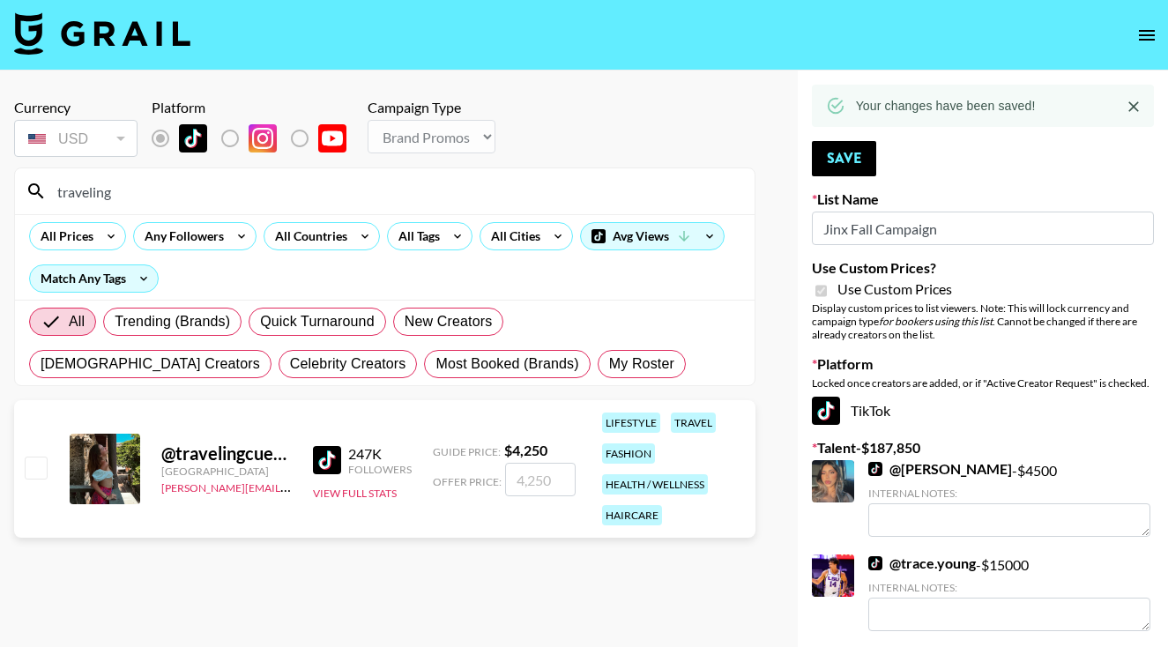
type input "traveling"
click at [37, 465] on input "checkbox" at bounding box center [35, 467] width 21 height 21
checkbox input "true"
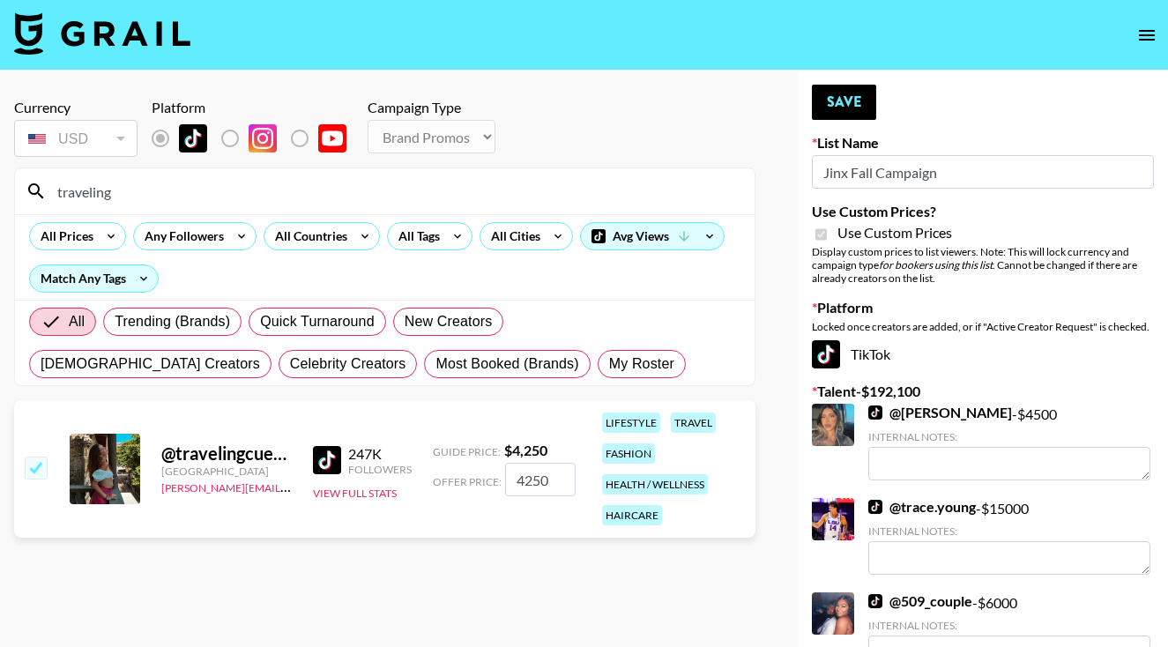
type input "4250"
click at [911, 510] on link "@ trace.young" at bounding box center [922, 507] width 108 height 18
drag, startPoint x: 150, startPoint y: 200, endPoint x: 55, endPoint y: 186, distance: 96.2
click at [55, 186] on input "traveling" at bounding box center [395, 191] width 697 height 28
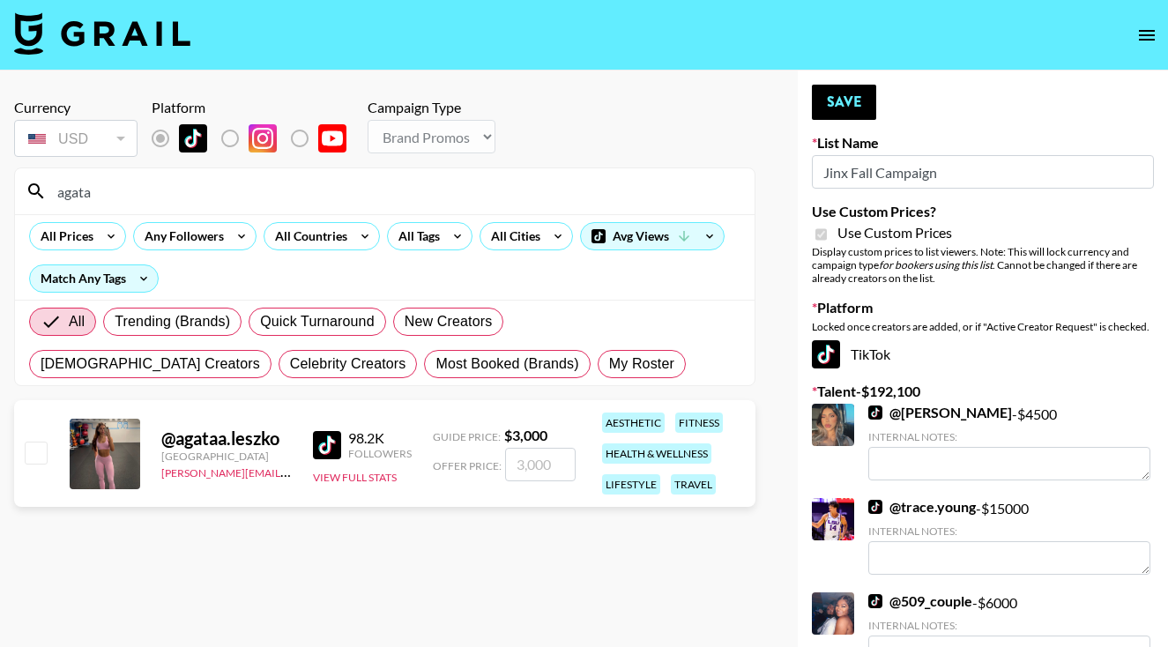
type input "agata"
click at [41, 456] on input "checkbox" at bounding box center [35, 452] width 21 height 21
checkbox input "true"
type input "3000"
click at [843, 104] on button "Save" at bounding box center [844, 102] width 64 height 35
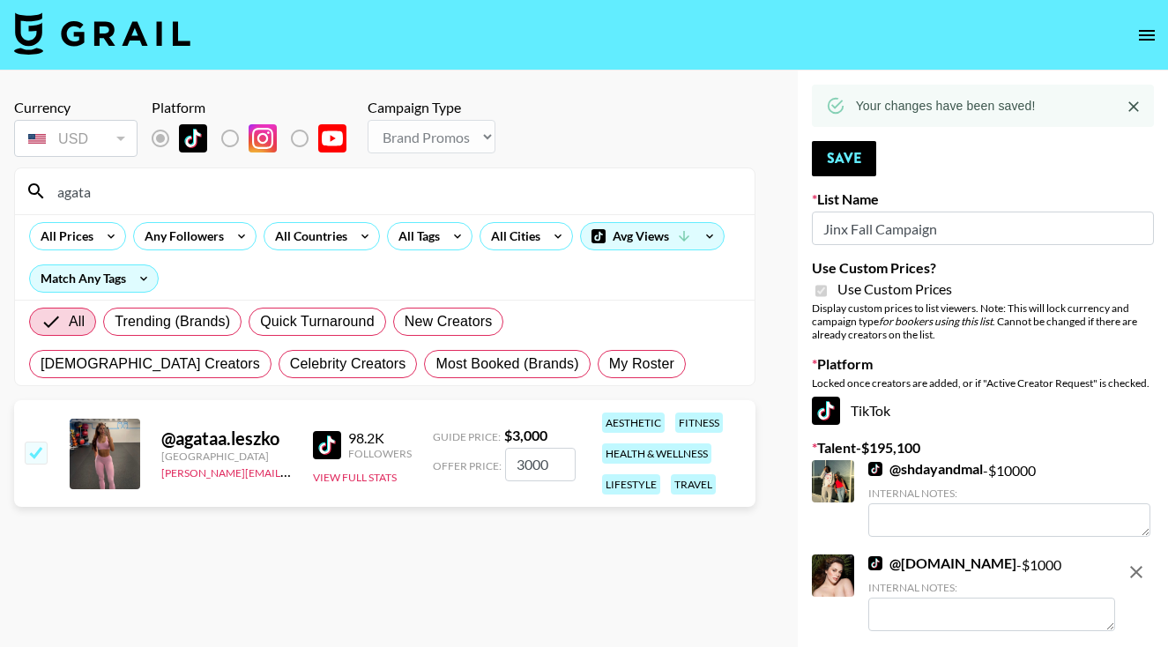
drag, startPoint x: 239, startPoint y: 198, endPoint x: 26, endPoint y: 196, distance: 213.3
click at [26, 196] on div "agata" at bounding box center [385, 191] width 740 height 46
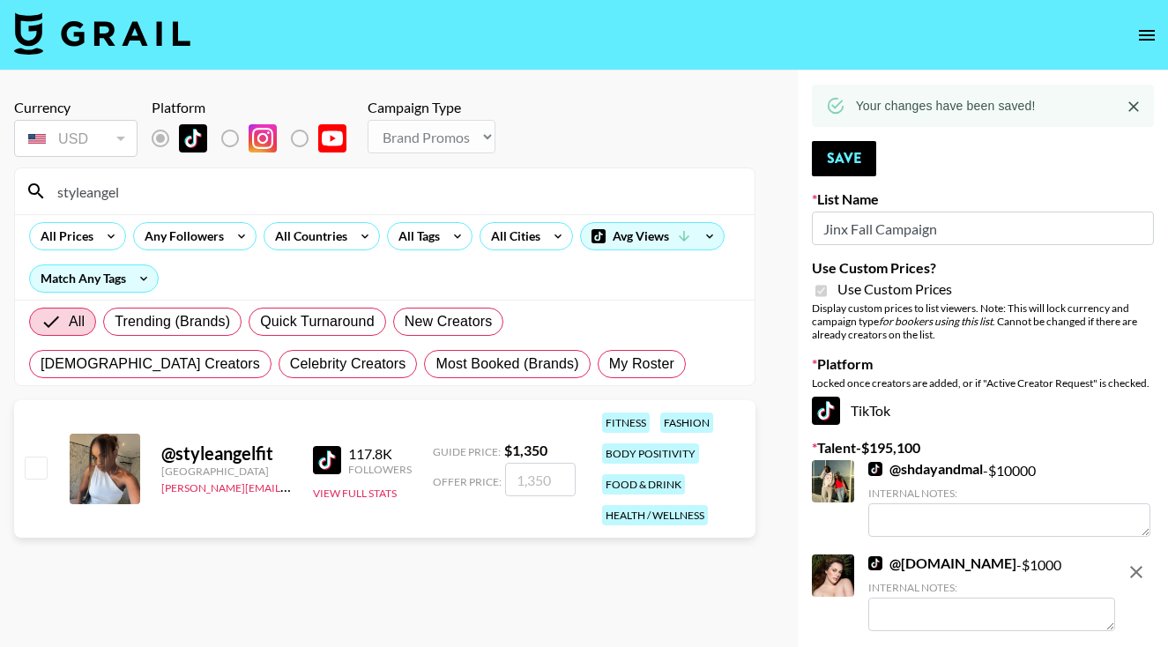
type input "styleangel"
click at [26, 472] on input "checkbox" at bounding box center [35, 467] width 21 height 21
checkbox input "true"
type input "1350"
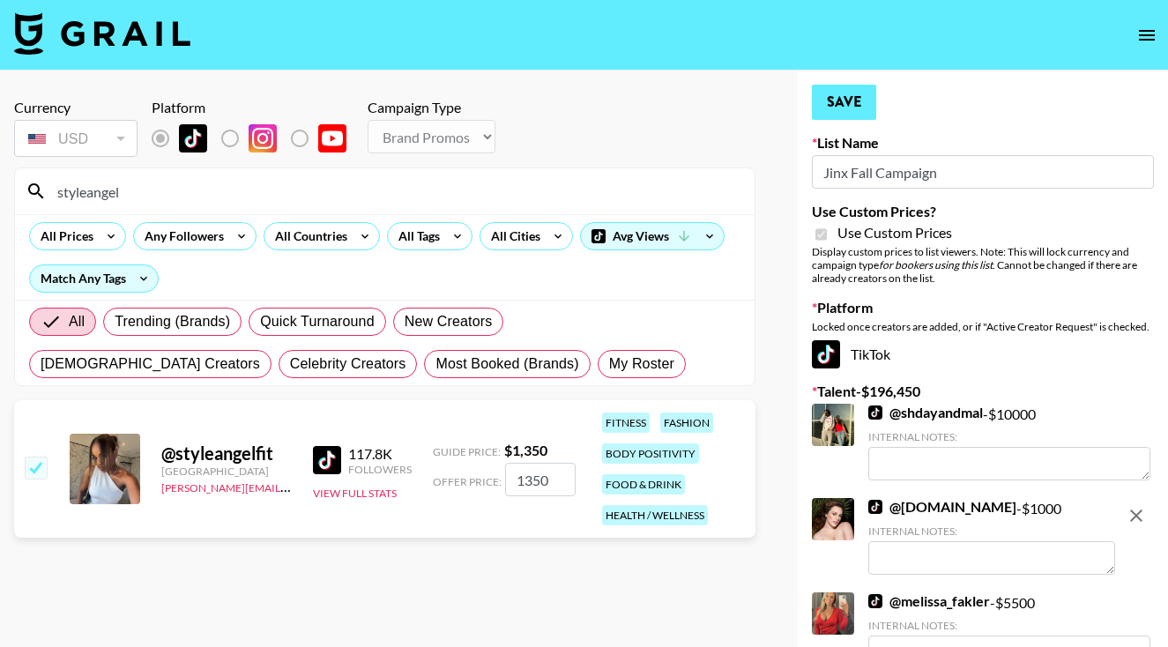
click at [837, 103] on button "Save" at bounding box center [844, 102] width 64 height 35
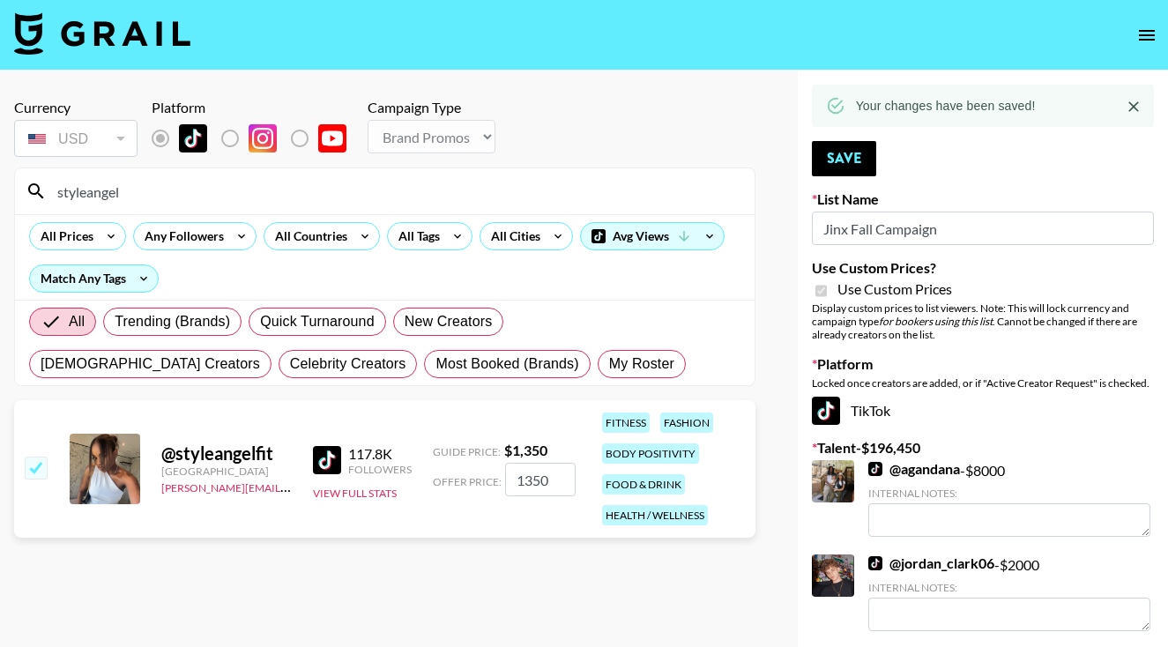
drag, startPoint x: 132, startPoint y: 194, endPoint x: 39, endPoint y: 190, distance: 93.5
click at [39, 190] on div "styleangel" at bounding box center [385, 191] width 740 height 46
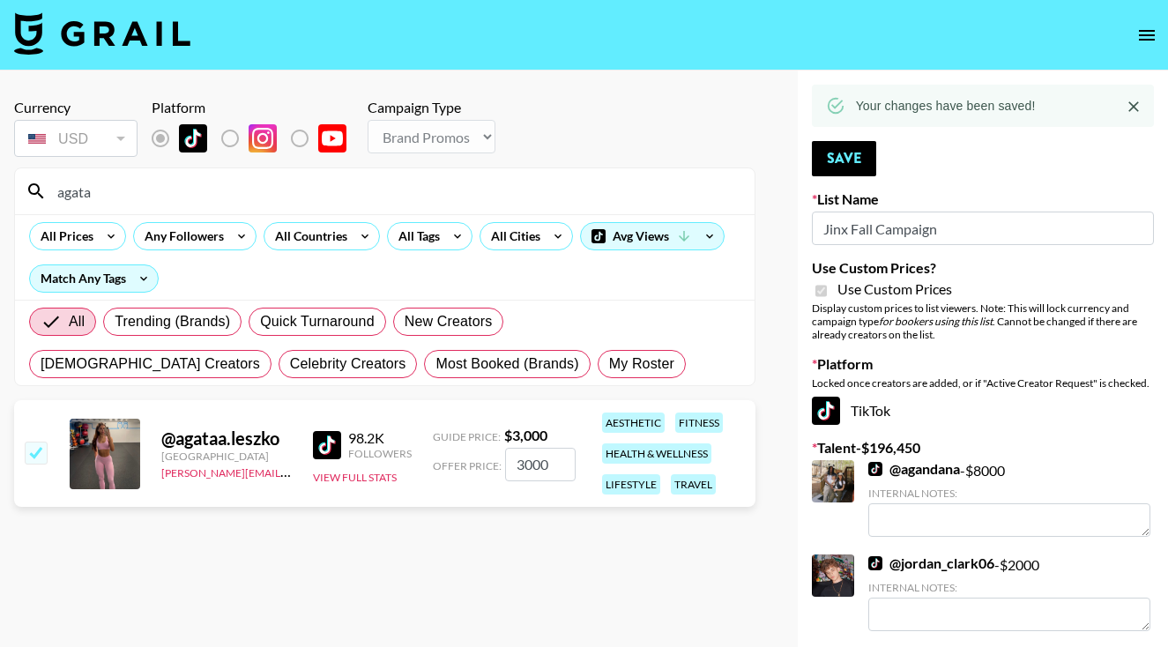
type input "agata"
click at [520, 466] on input "3000" at bounding box center [540, 464] width 71 height 33
checkbox input "false"
checkbox input "true"
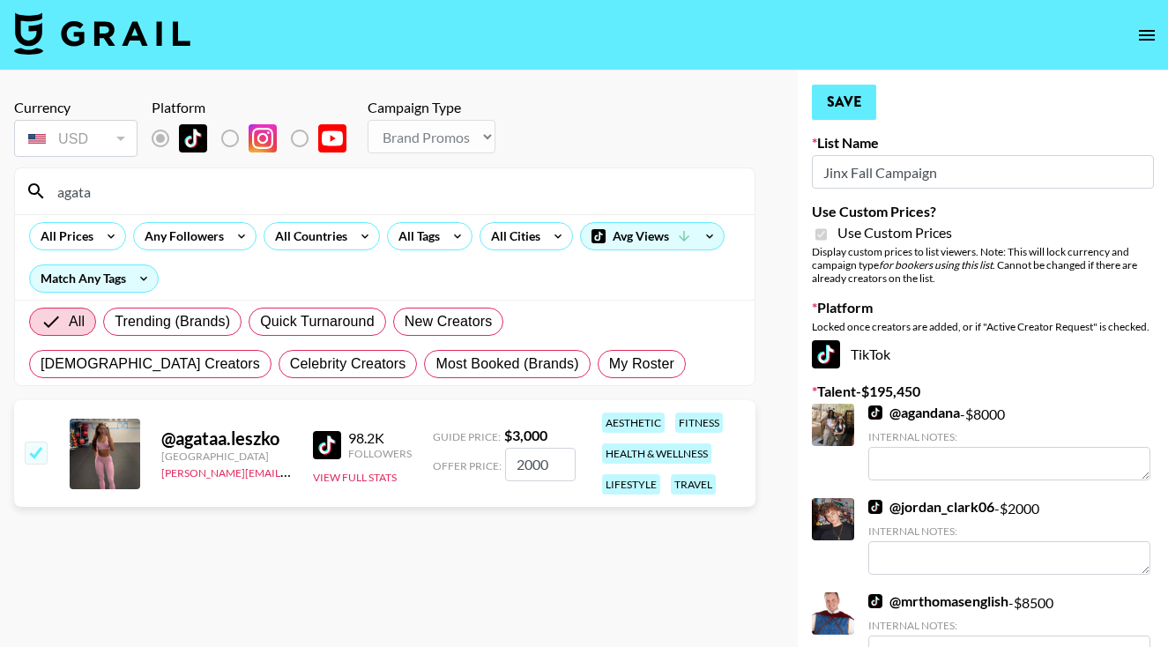
type input "2000"
click at [830, 112] on button "Save" at bounding box center [844, 102] width 64 height 35
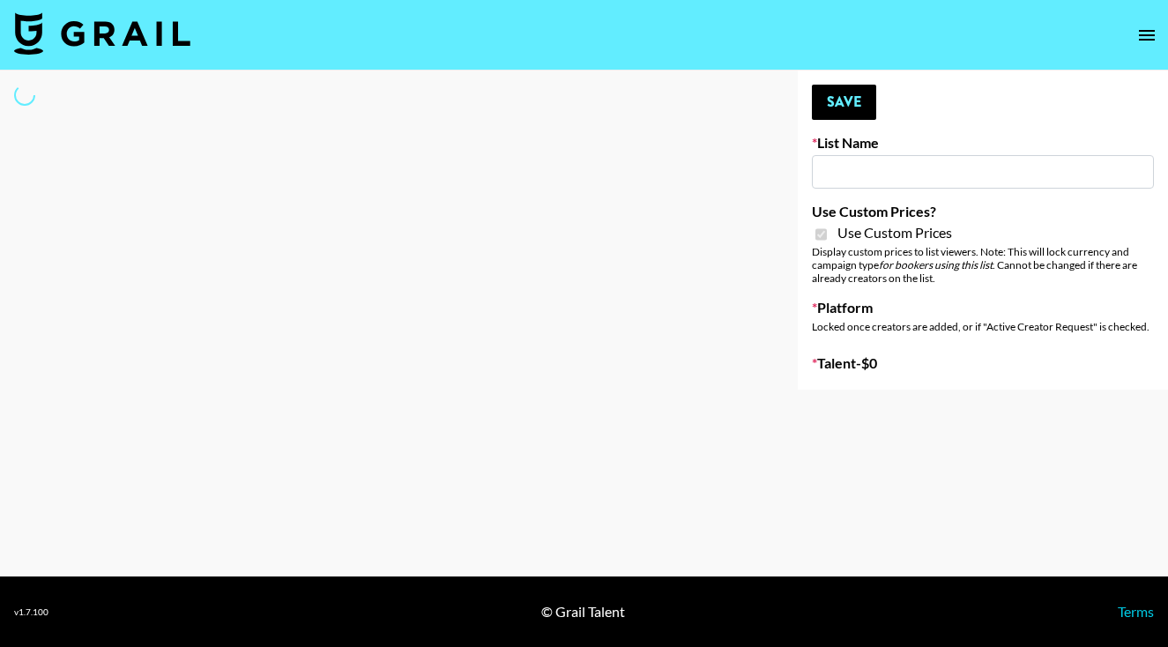
type input "Nippies"
checkbox input "true"
select select "Brand"
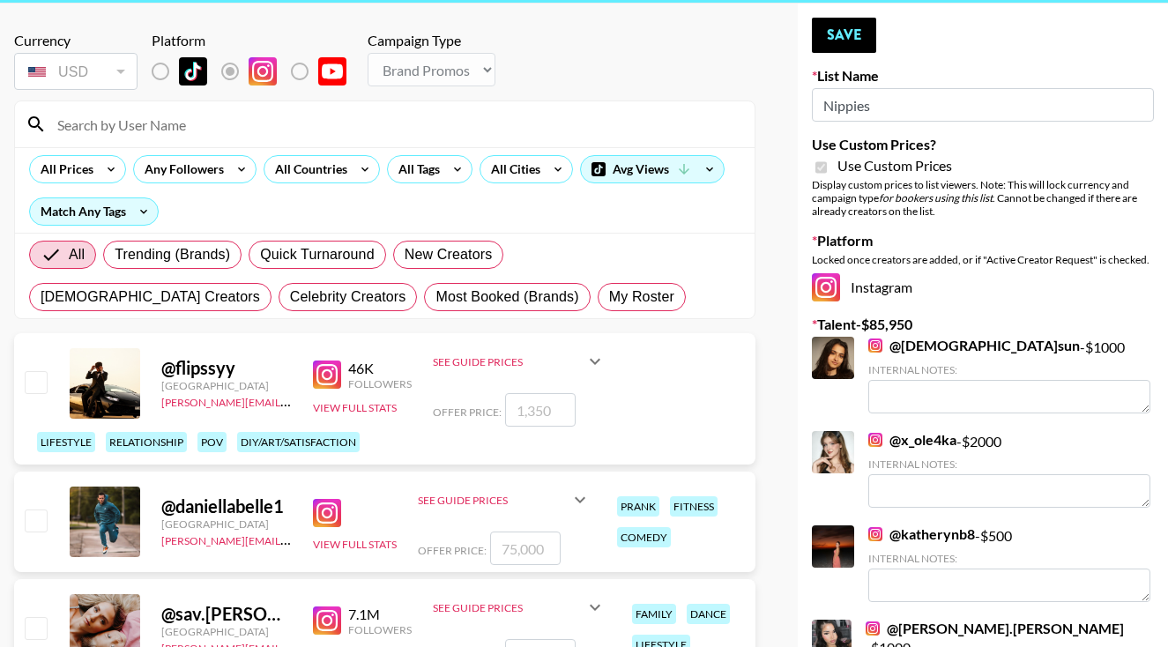
scroll to position [79, 0]
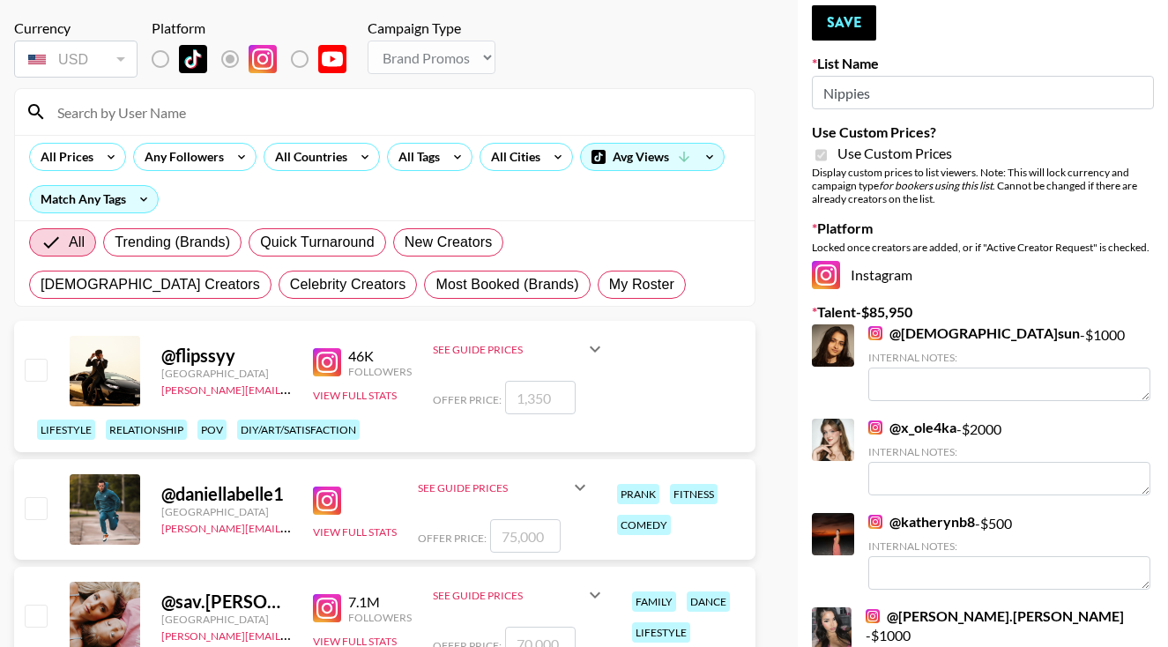
click at [928, 337] on link "@ sufi.sun" at bounding box center [974, 333] width 212 height 18
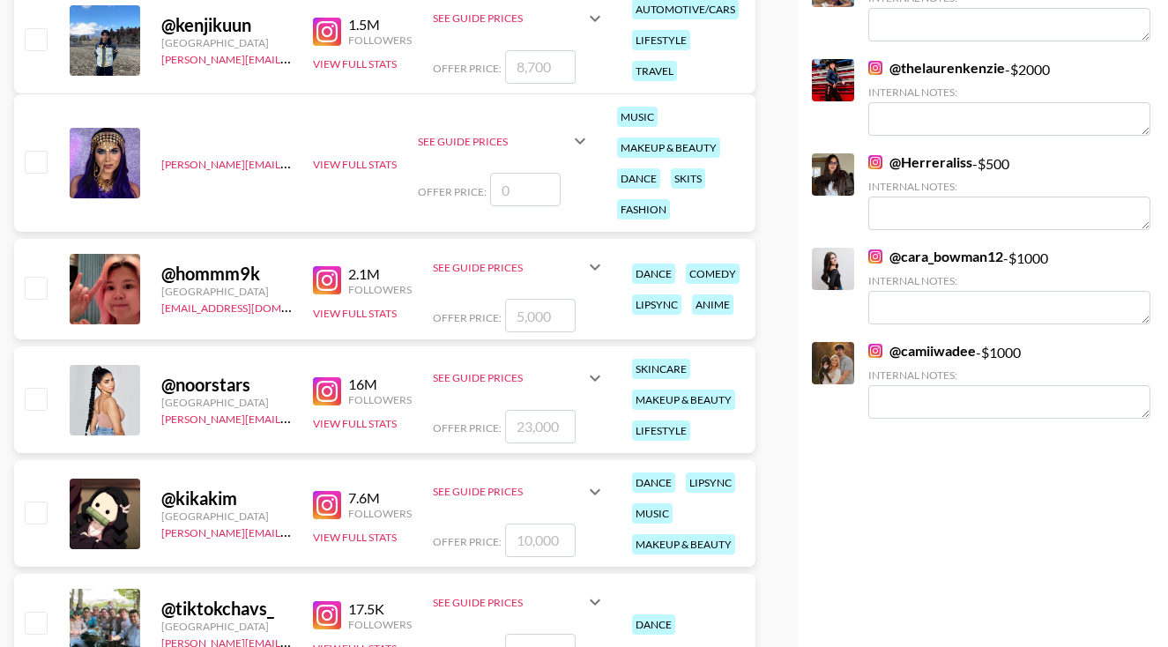
scroll to position [4397, 0]
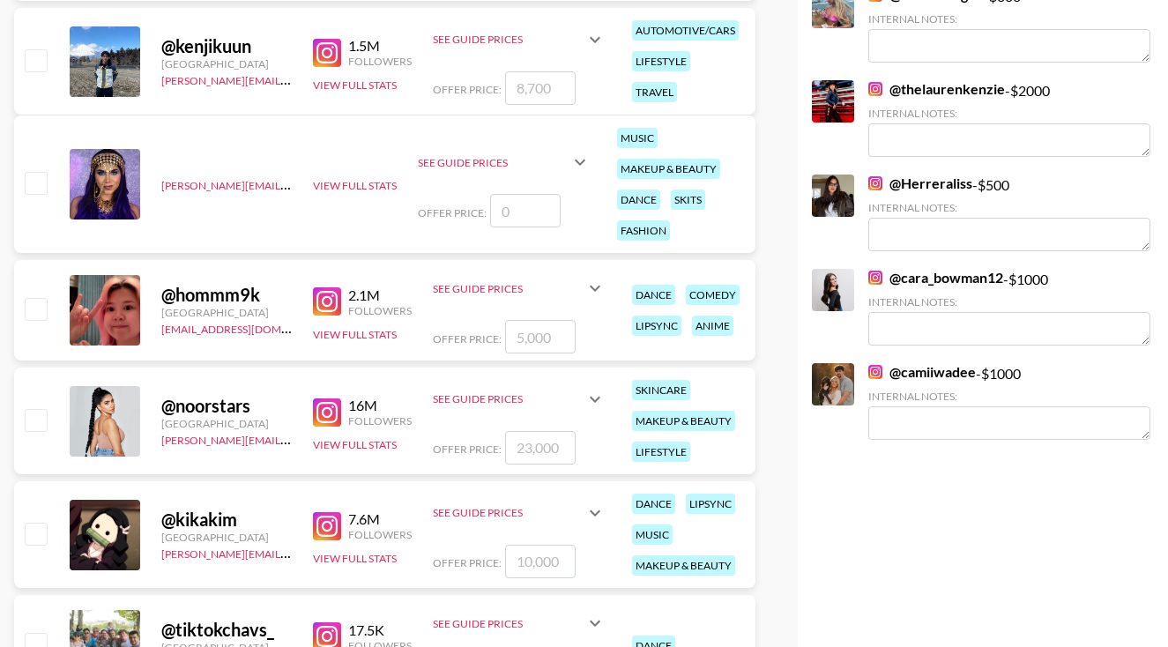
click at [913, 269] on link "@ cara_bowman12" at bounding box center [935, 278] width 135 height 18
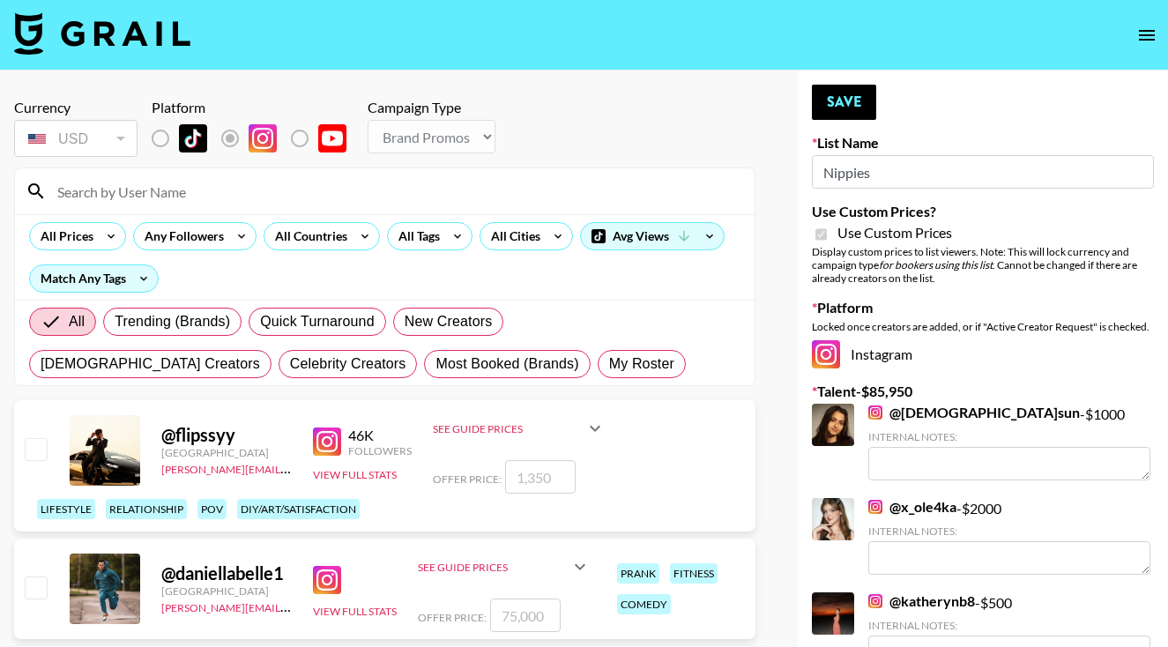
scroll to position [0, 0]
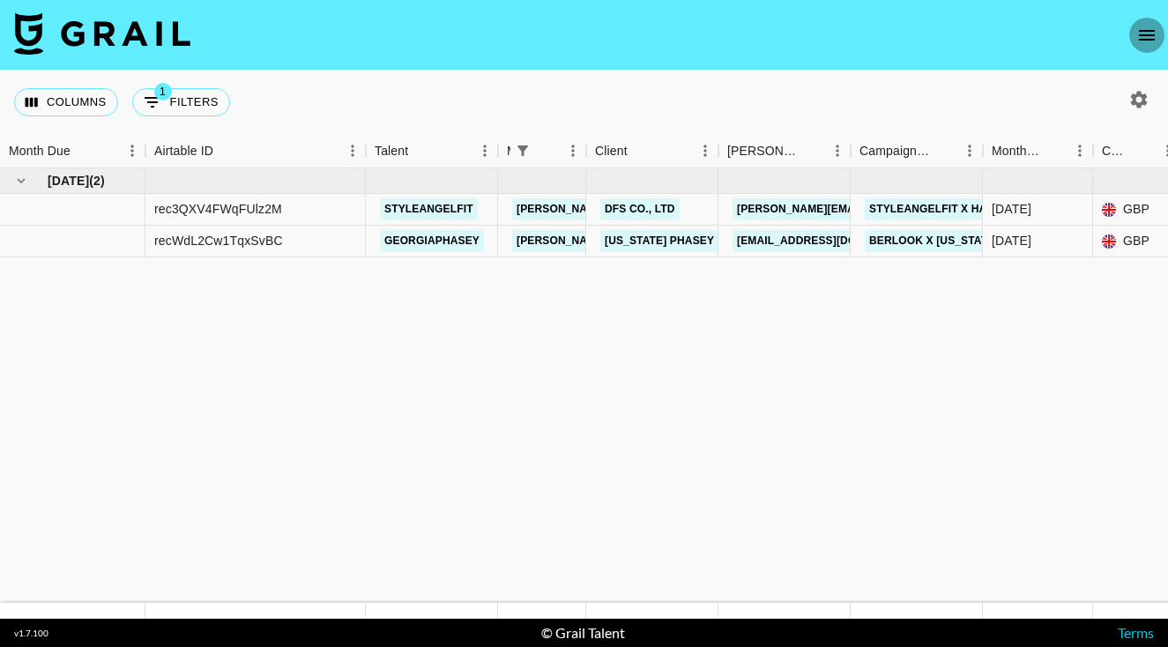
click at [1141, 40] on icon "open drawer" at bounding box center [1147, 35] width 16 height 11
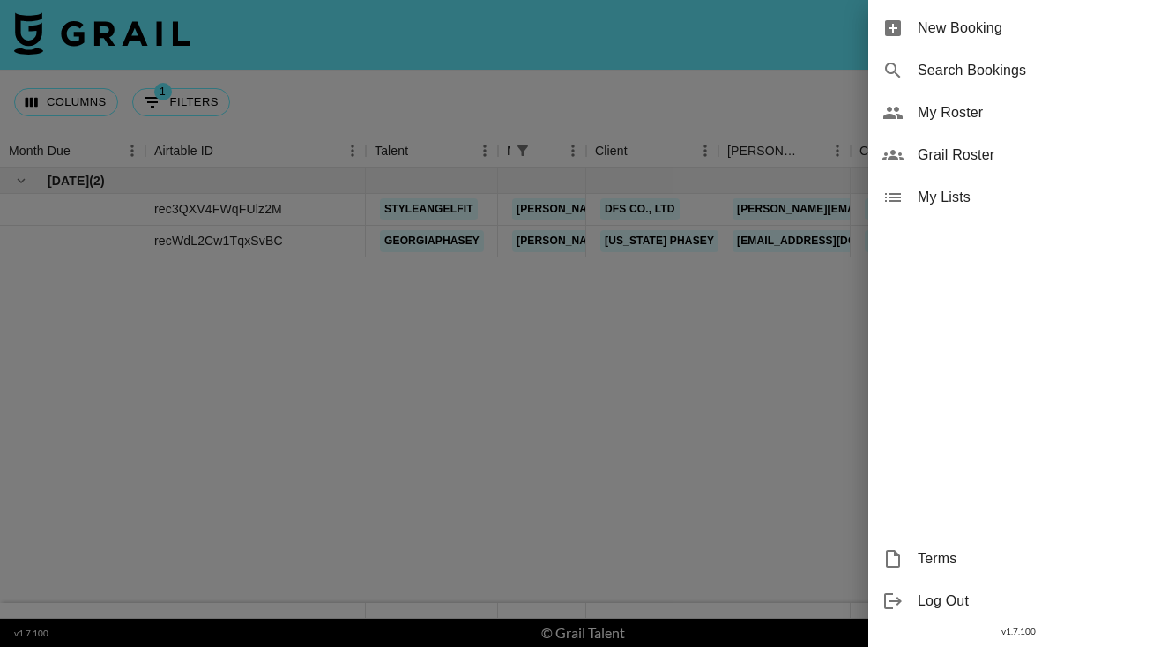
click at [1001, 104] on span "My Roster" at bounding box center [1036, 112] width 236 height 21
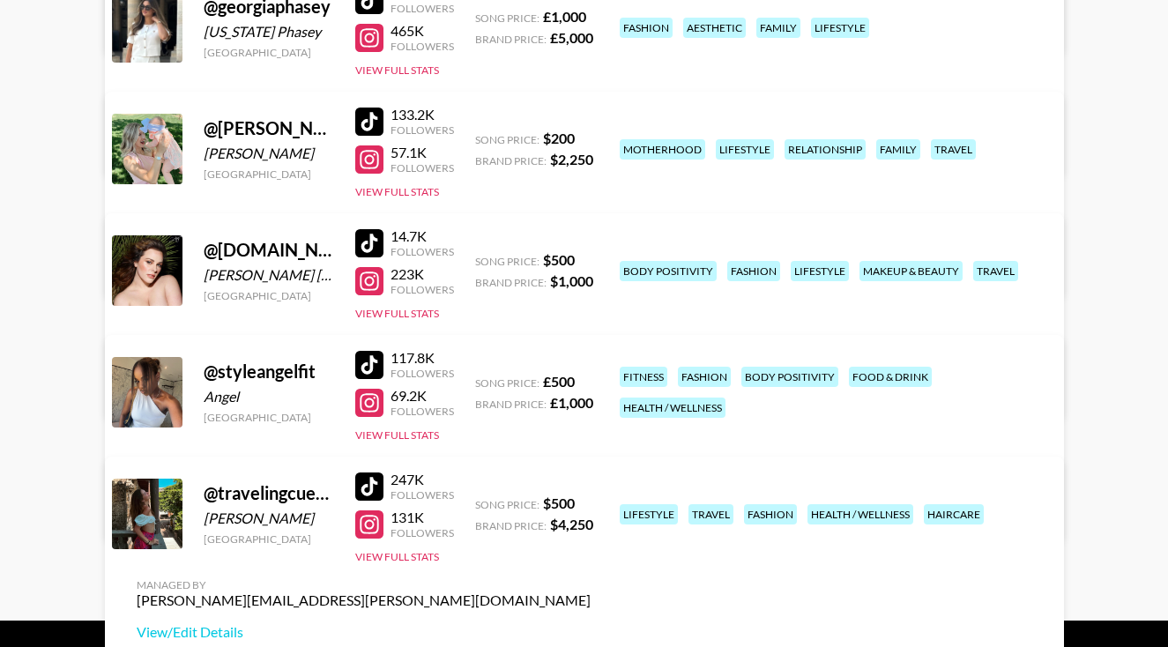
scroll to position [419, 0]
click at [591, 381] on link "View/Edit Details" at bounding box center [364, 390] width 454 height 18
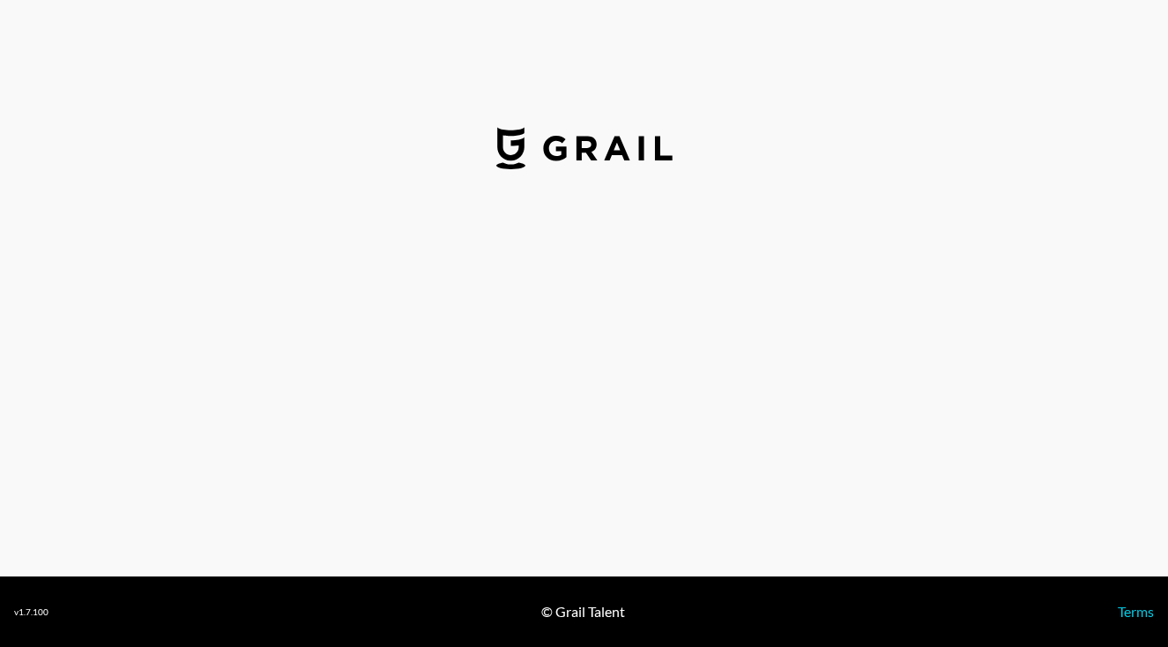
select select "USD"
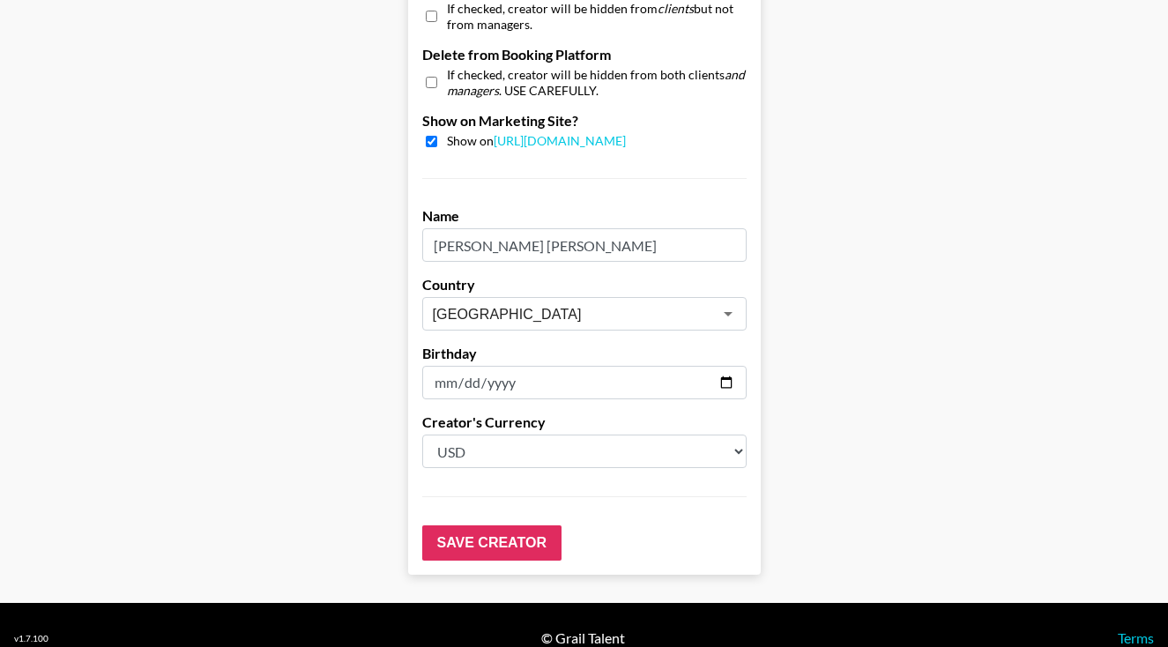
scroll to position [1742, 0]
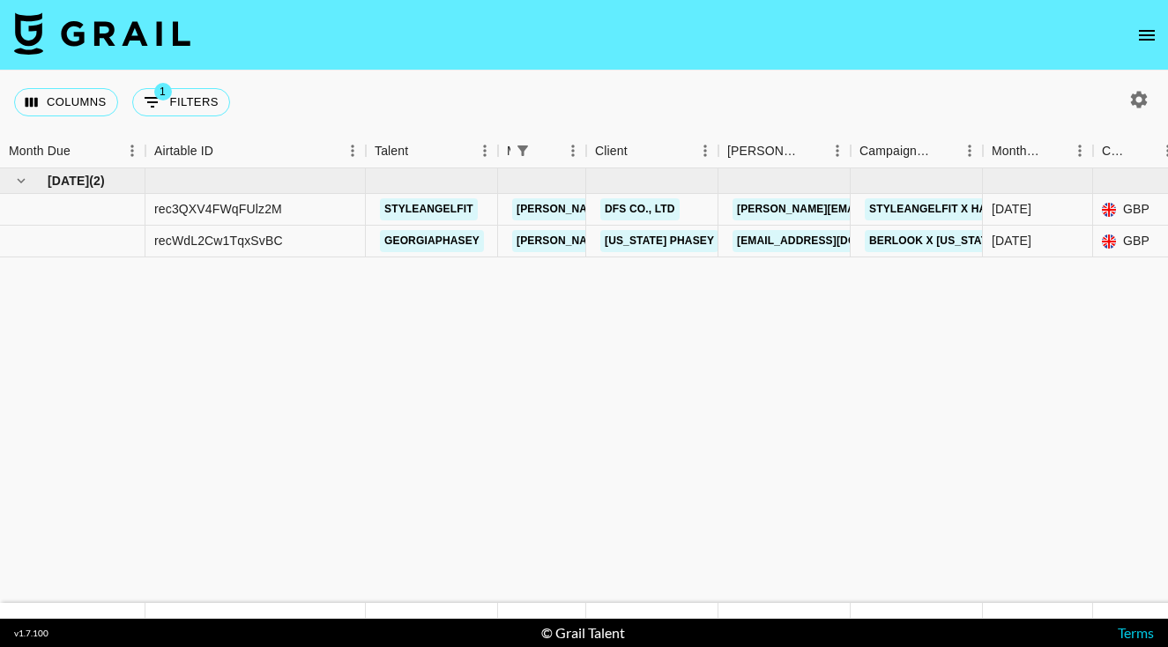
click at [1150, 45] on icon "open drawer" at bounding box center [1146, 35] width 21 height 21
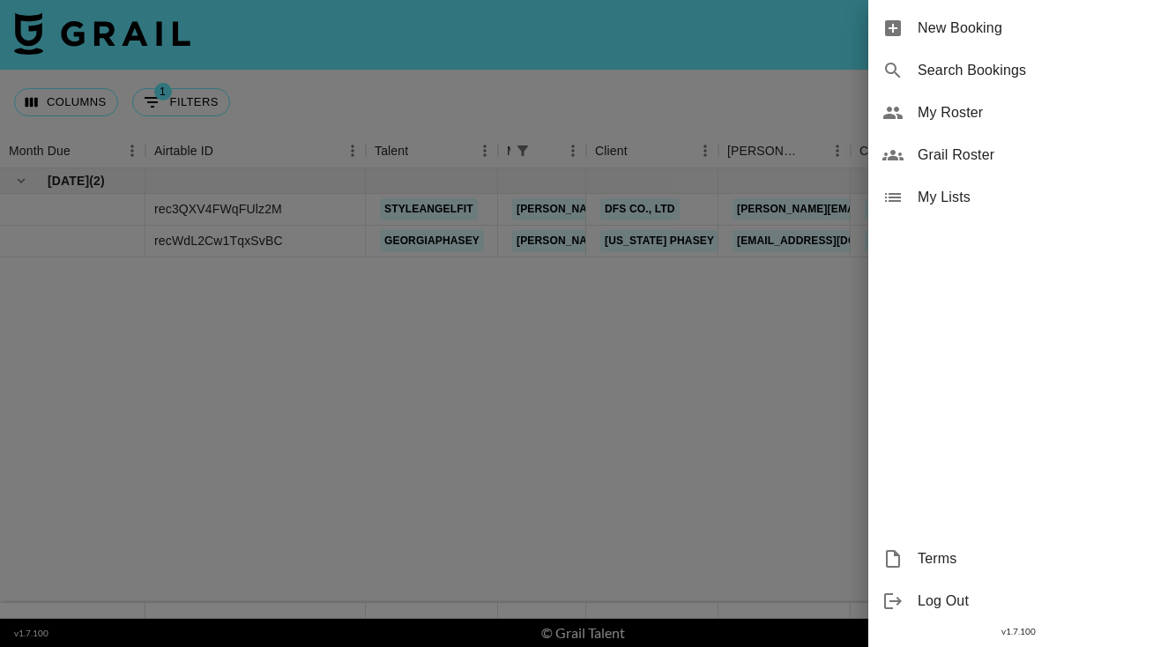
click at [978, 148] on span "Grail Roster" at bounding box center [1036, 155] width 236 height 21
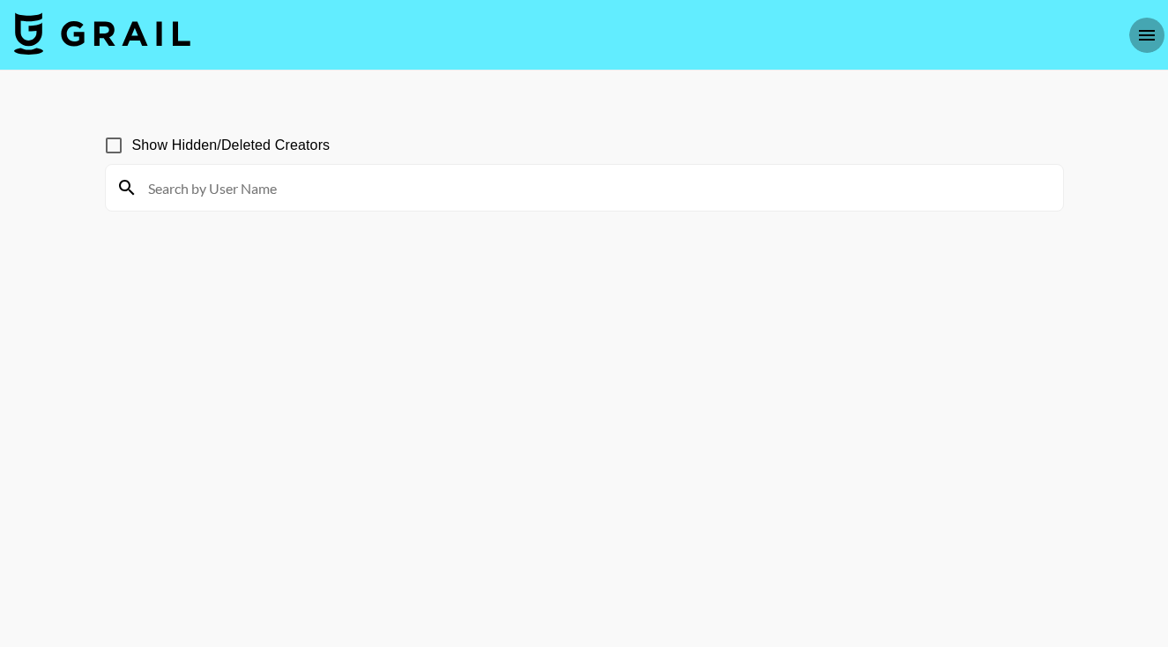
click at [1138, 38] on icon "open drawer" at bounding box center [1146, 35] width 21 height 21
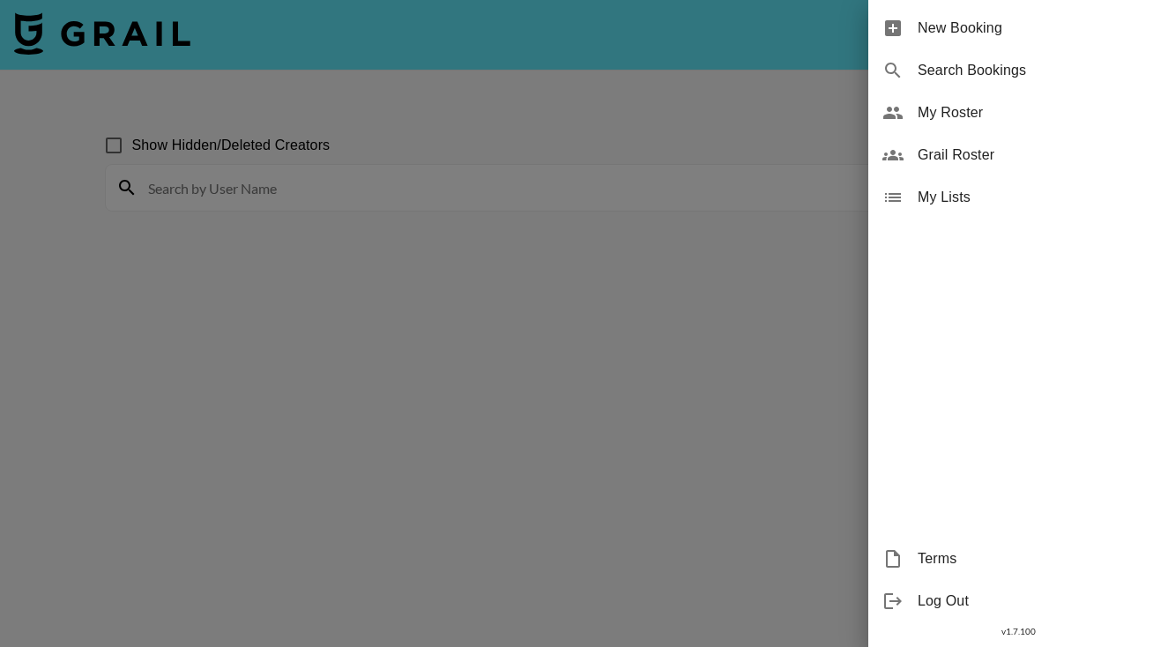
click at [948, 116] on span "My Roster" at bounding box center [1036, 112] width 236 height 21
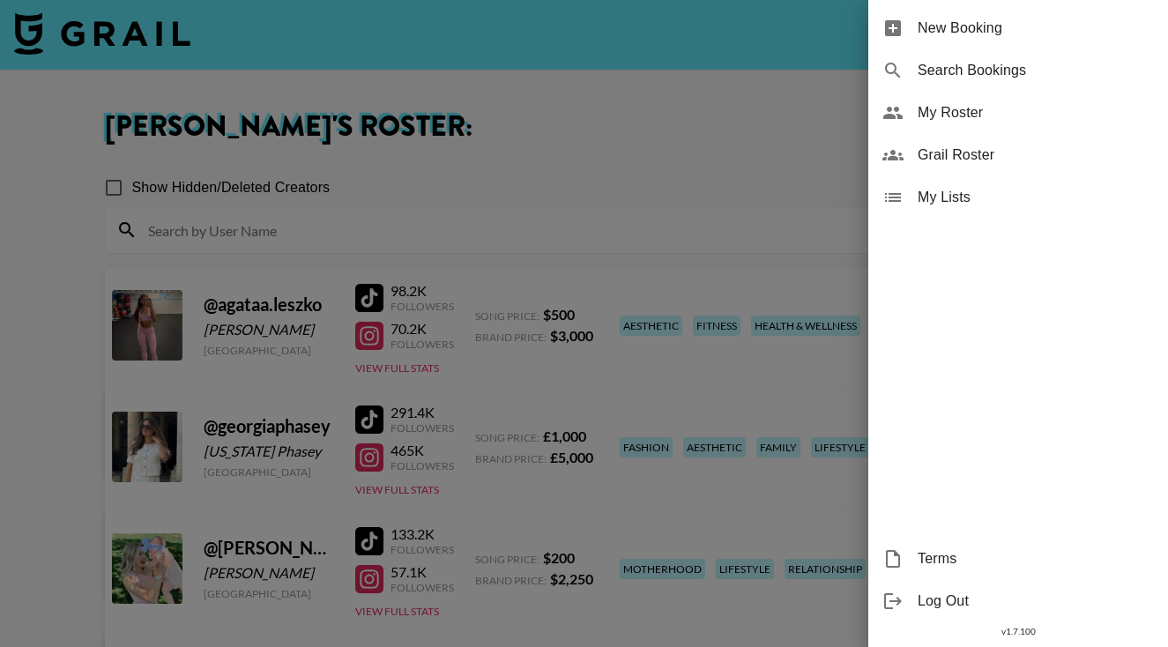
click at [574, 225] on div at bounding box center [584, 323] width 1168 height 647
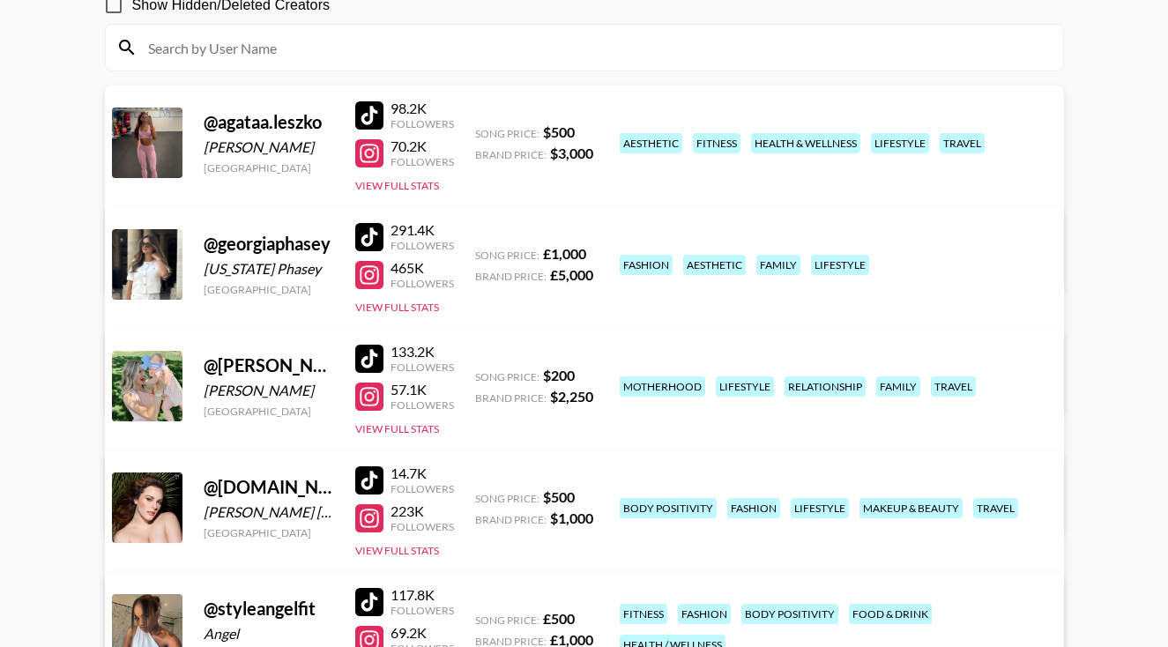
scroll to position [391, 0]
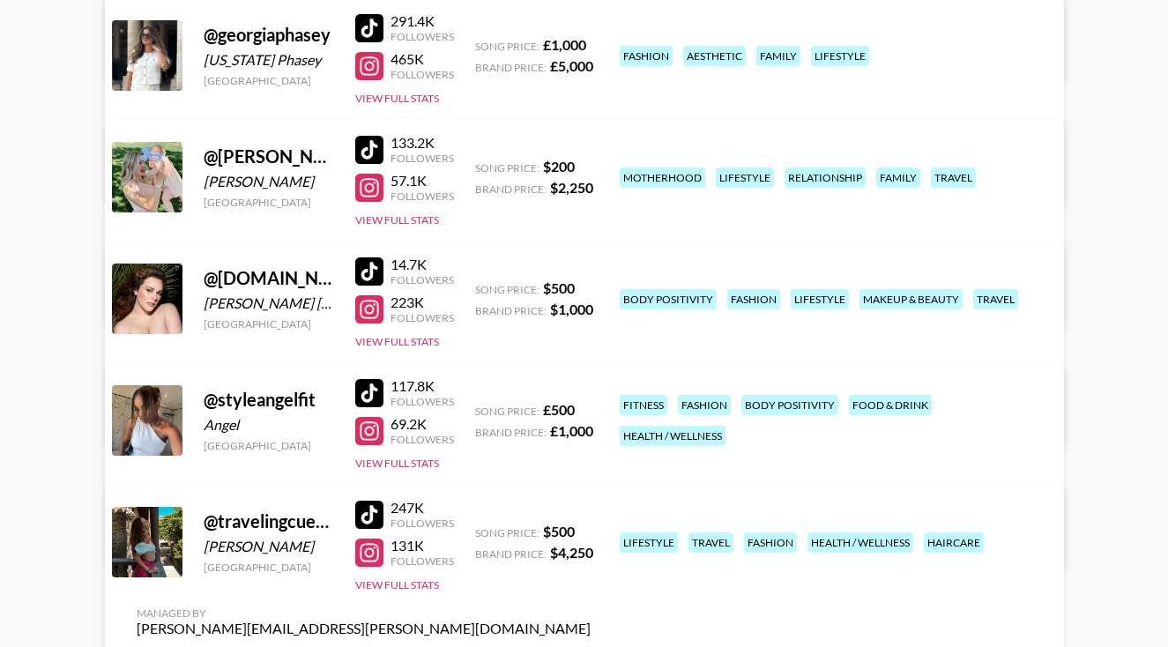
click at [591, 408] on link "View/Edit Details" at bounding box center [364, 417] width 454 height 18
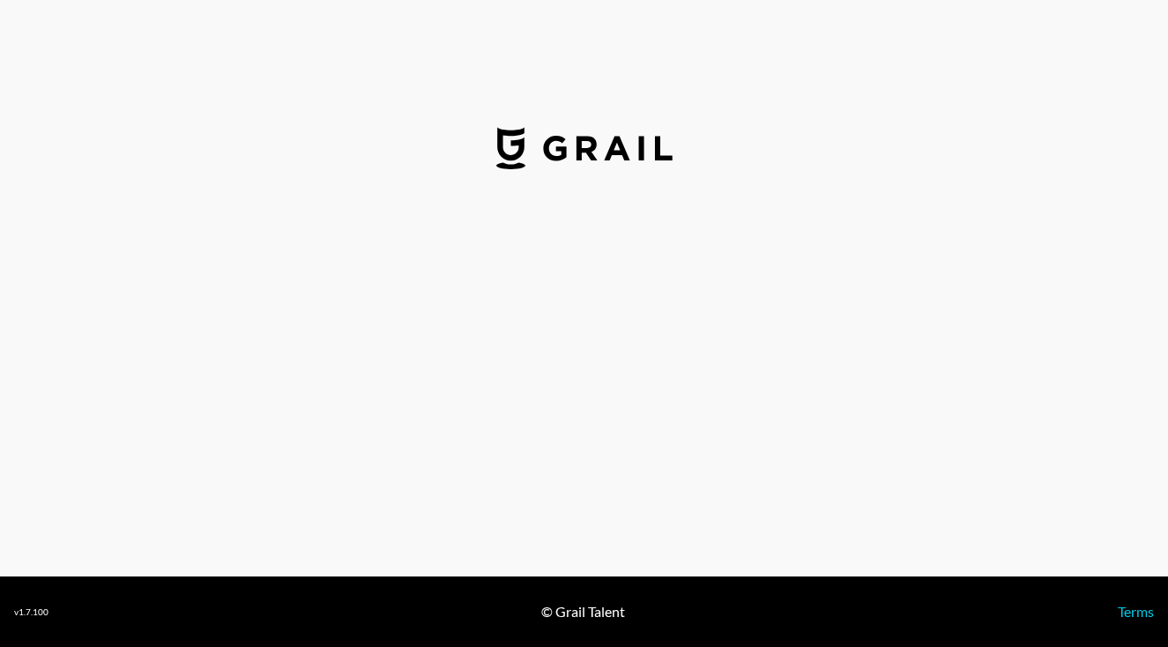
select select "USD"
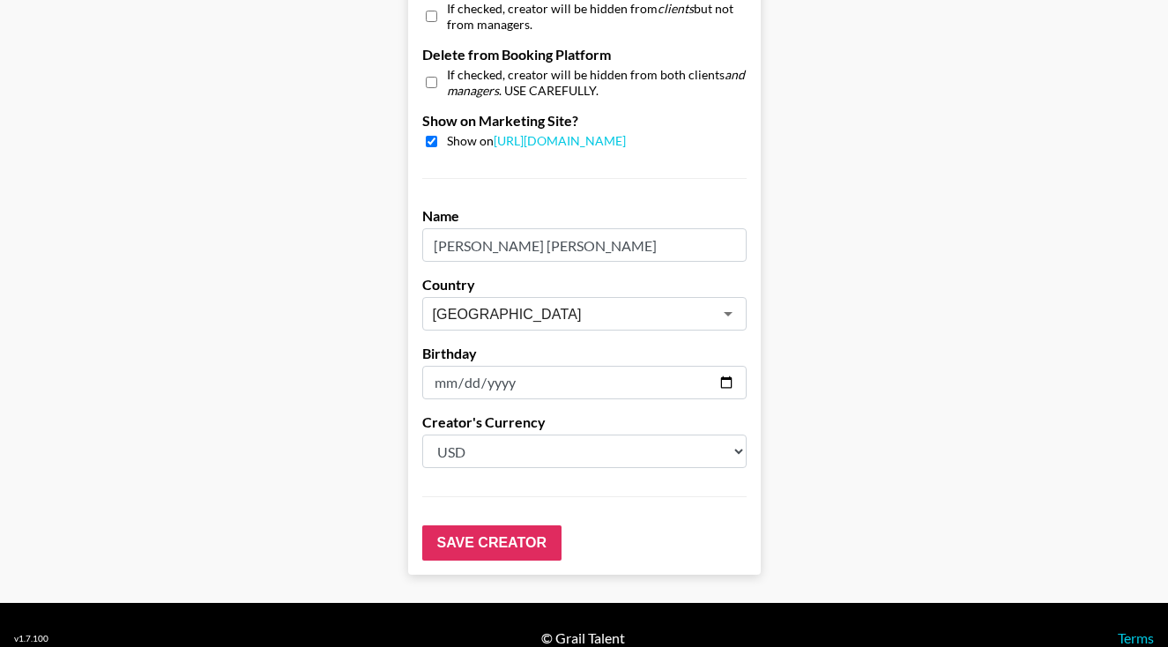
scroll to position [1742, 0]
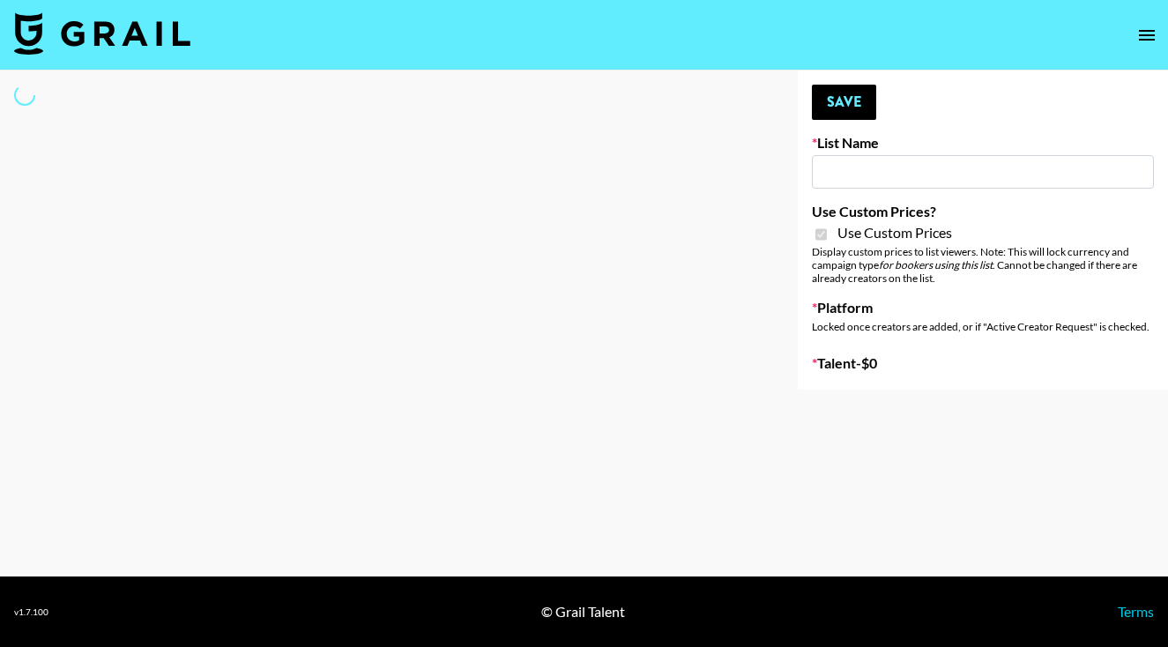
type input "Content Labs for Perplexity"
checkbox input "true"
select select "Brand"
